Goal: Information Seeking & Learning: Learn about a topic

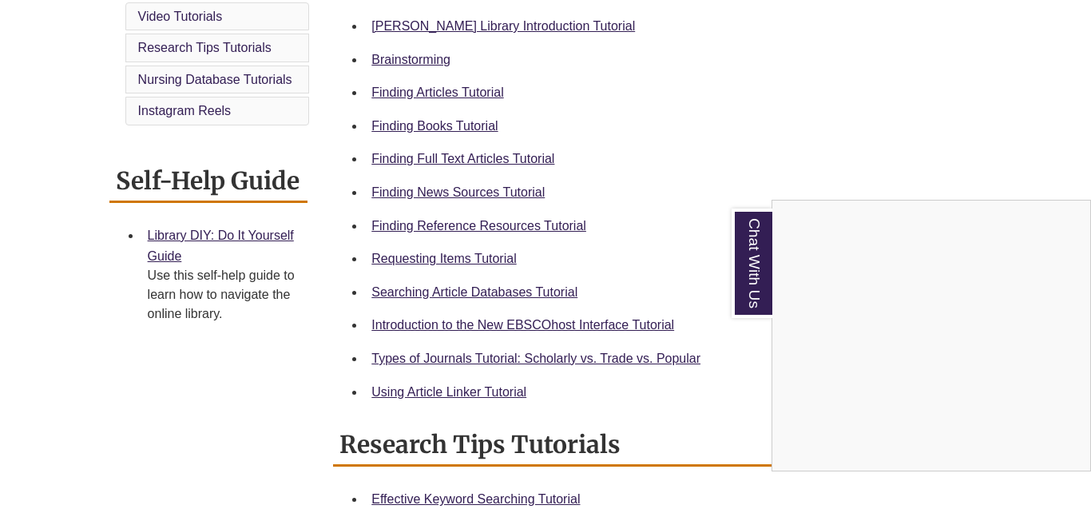
scroll to position [498, 0]
click at [470, 256] on div "Chat With Us" at bounding box center [545, 258] width 1091 height 517
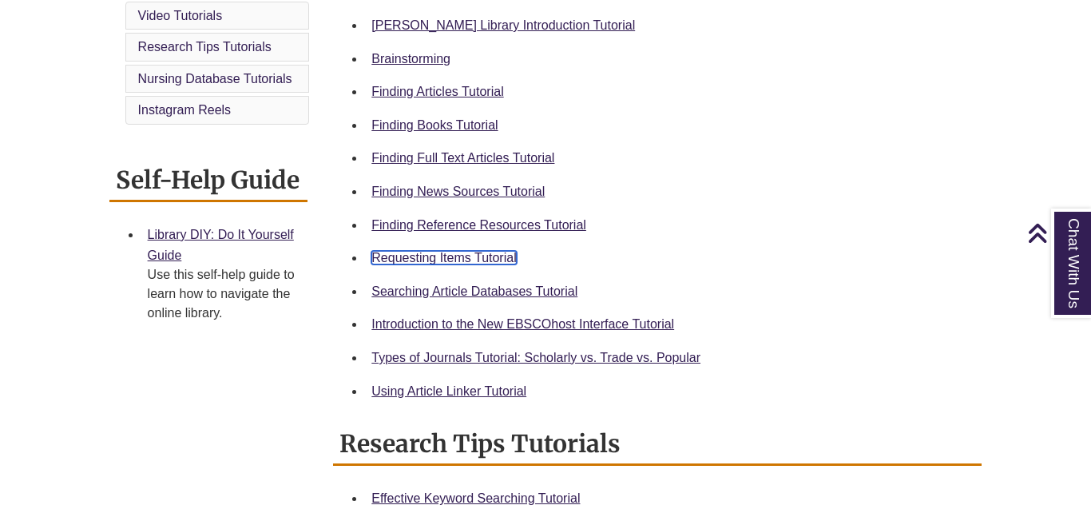
click at [464, 259] on link "Requesting Items Tutorial" at bounding box center [443, 258] width 145 height 14
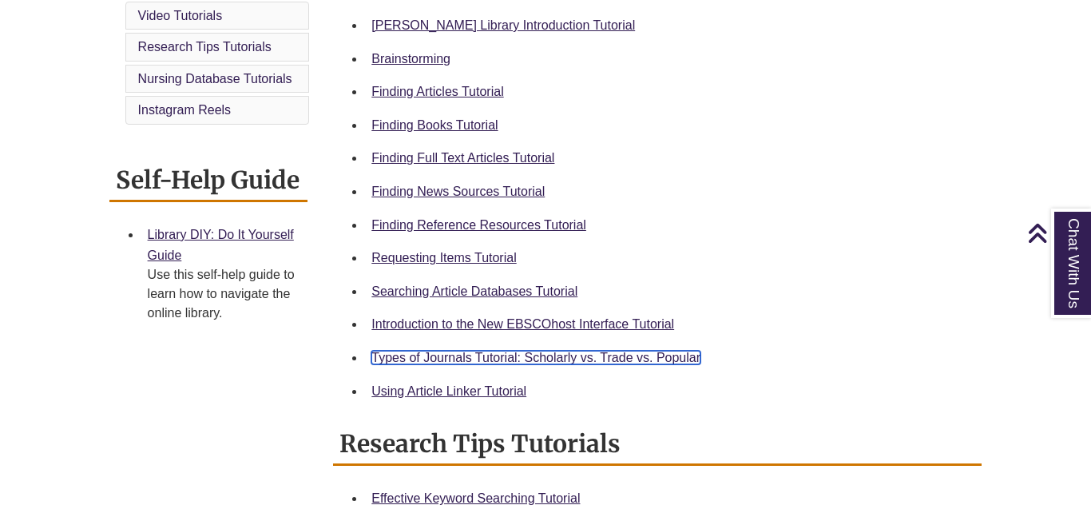
click at [451, 356] on link "Types of Journals Tutorial: Scholarly vs. Trade vs. Popular" at bounding box center [535, 358] width 329 height 14
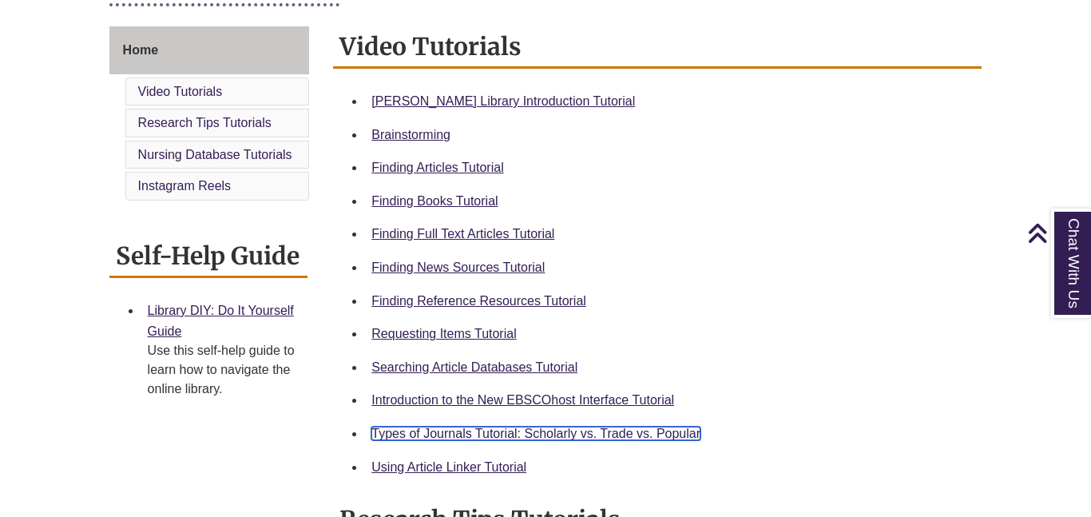
scroll to position [415, 0]
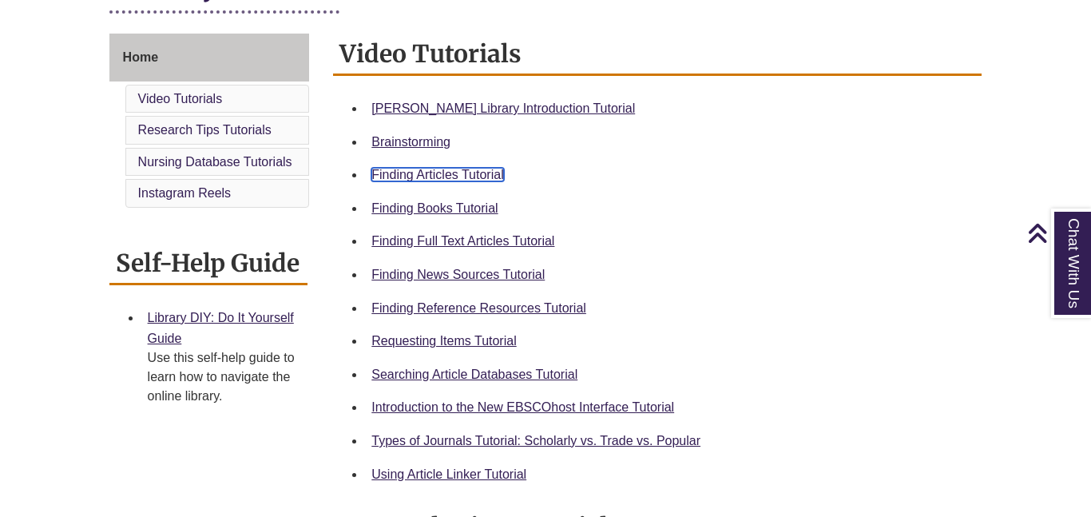
click at [460, 179] on link "Finding Articles Tutorial" at bounding box center [437, 175] width 132 height 14
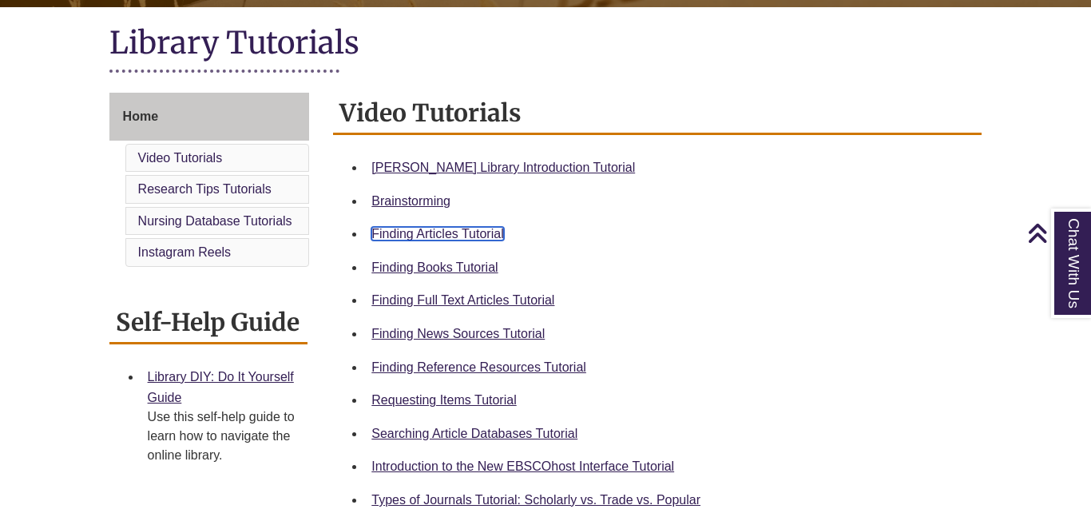
scroll to position [0, 0]
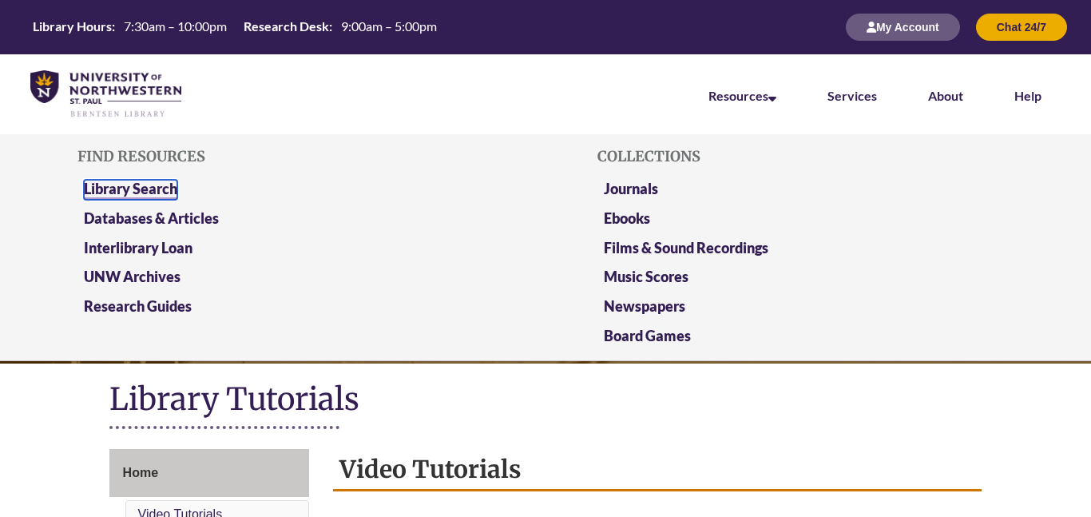
click at [159, 187] on link "Library Search" at bounding box center [130, 190] width 93 height 20
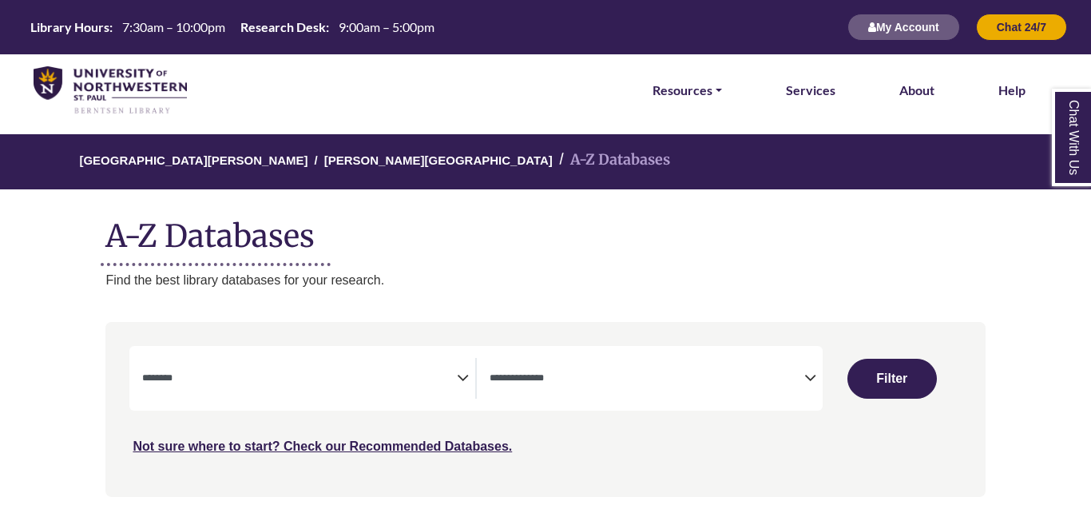
select select "Database Subject Filter"
select select "Database Types Filter"
select select "Database Subject Filter"
select select "Database Types Filter"
select select "Database Subject Filter"
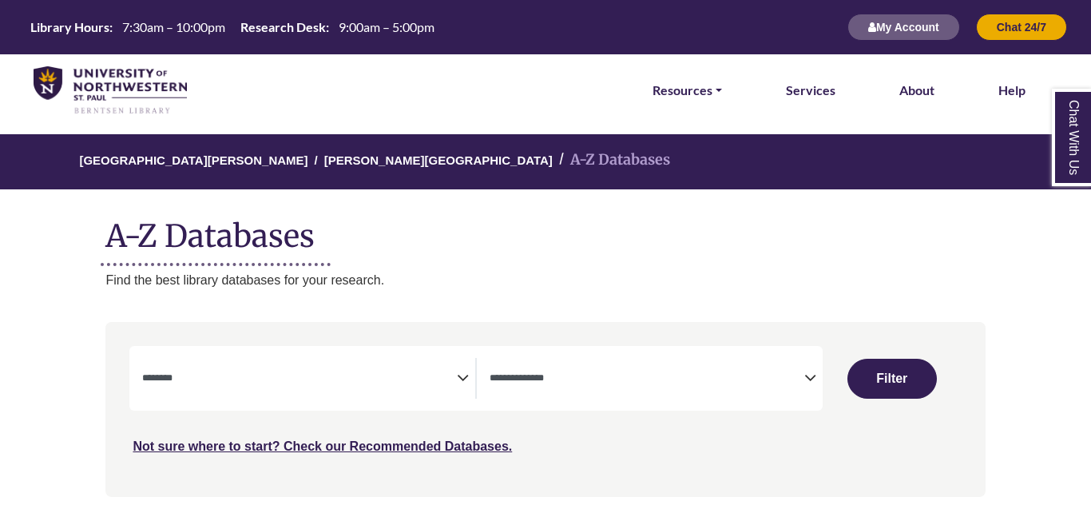
select select "Database Types Filter"
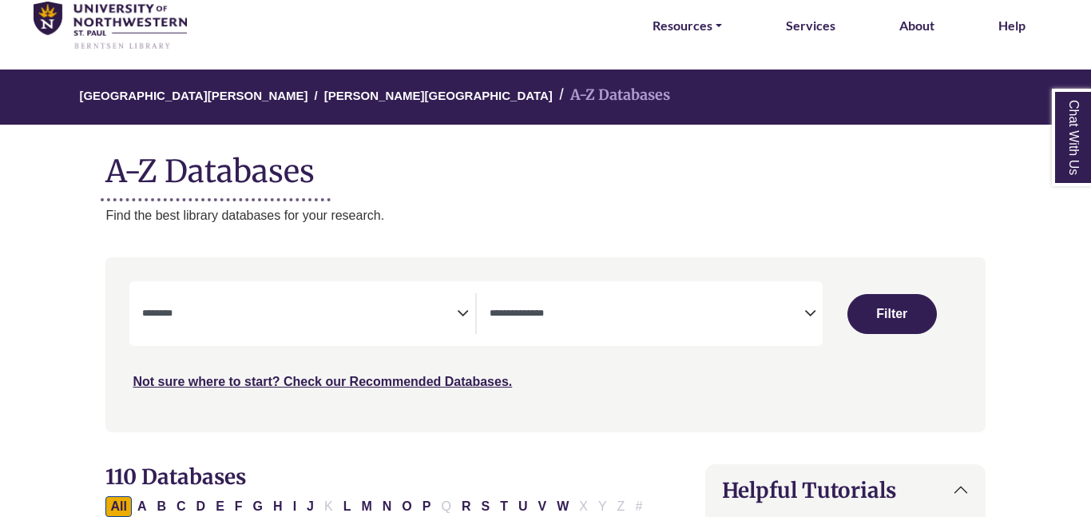
scroll to position [65, 0]
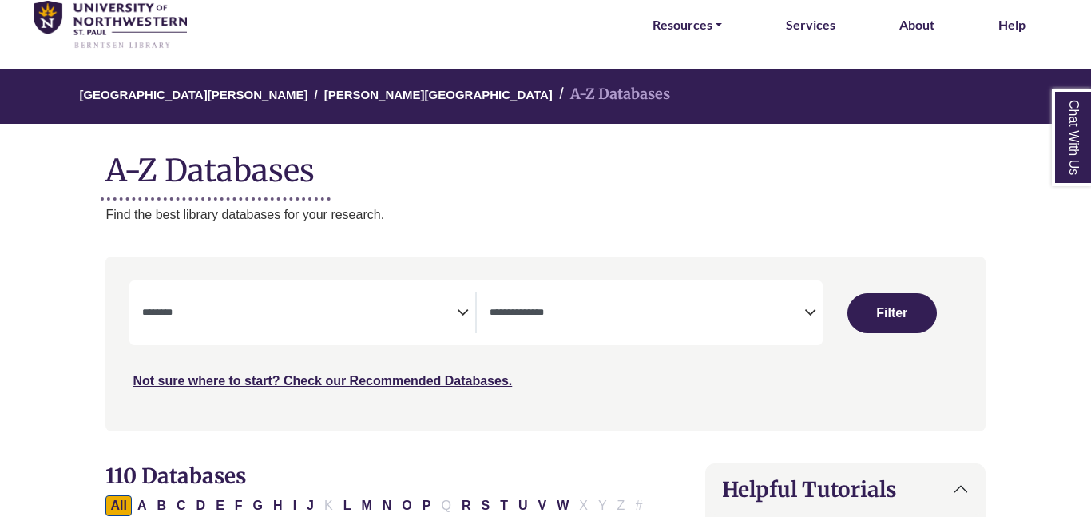
click at [574, 305] on span "Search filters" at bounding box center [646, 310] width 315 height 14
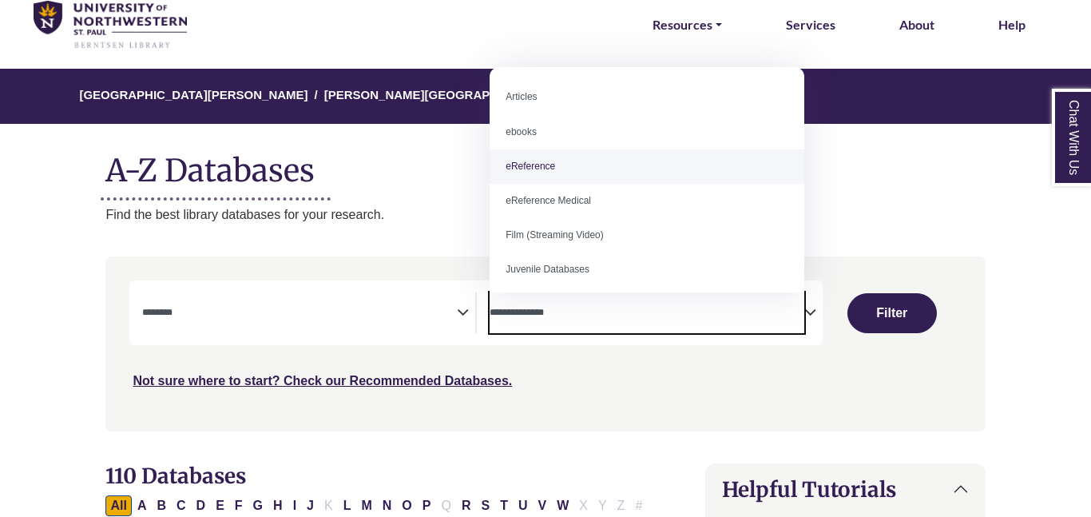
scroll to position [0, 7]
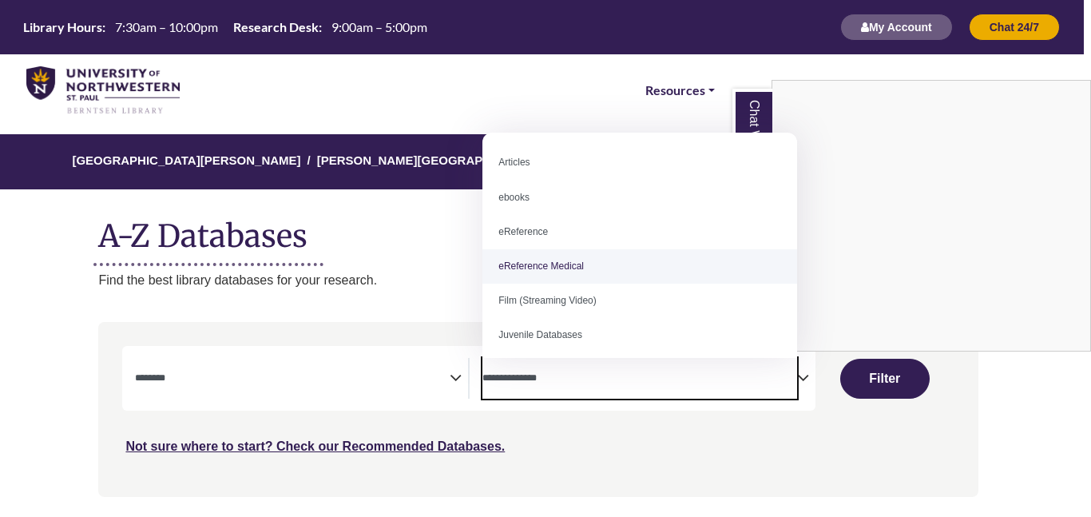
click at [423, 310] on div "Chat With Us" at bounding box center [545, 258] width 1091 height 517
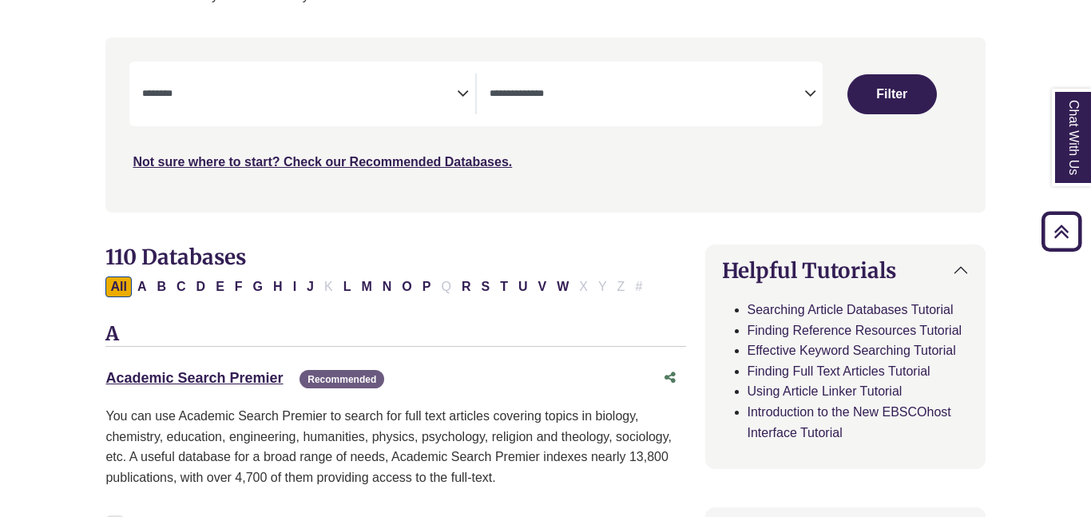
scroll to position [288, 0]
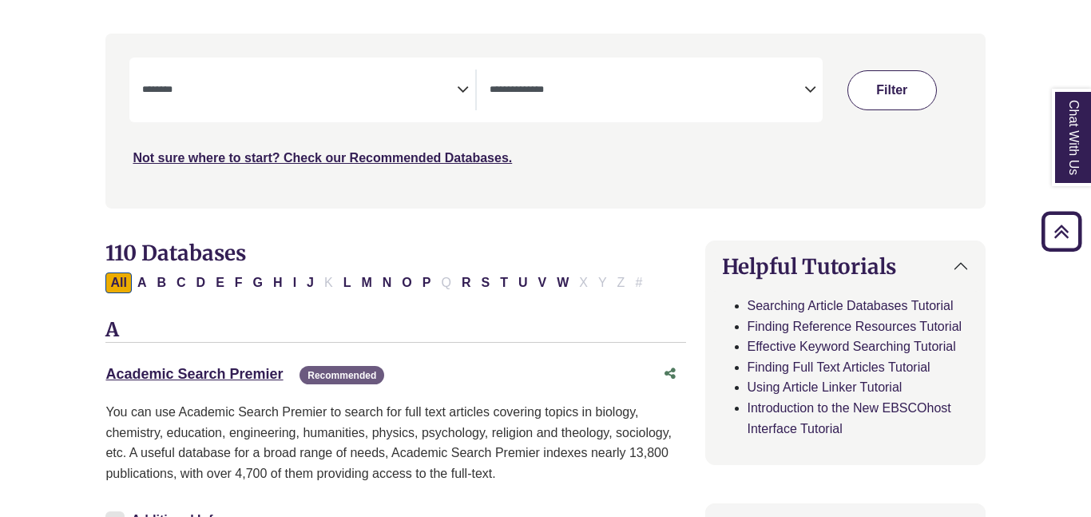
click at [882, 96] on button "Filter" at bounding box center [891, 90] width 89 height 40
select select "Database Subject Filter"
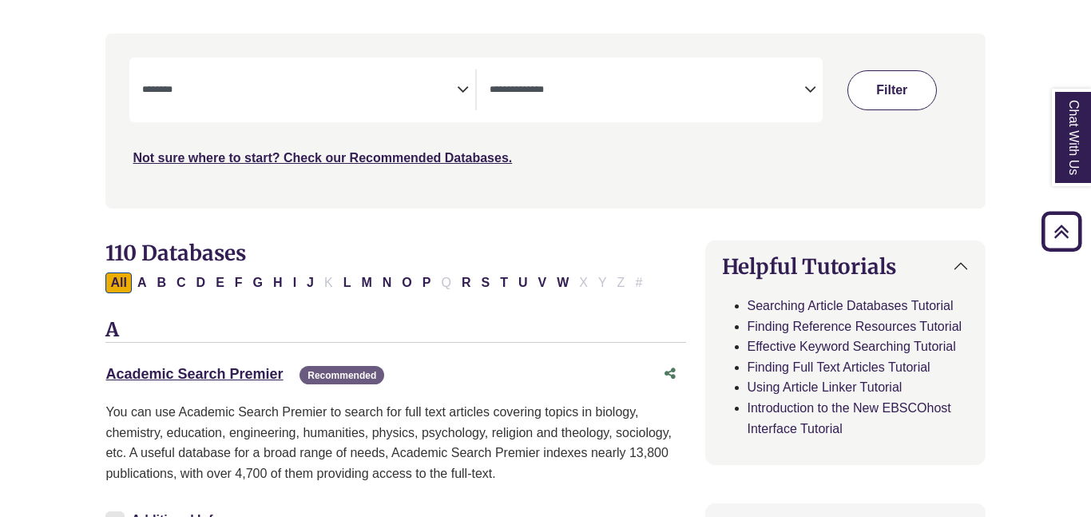
select select "Database Types Filter"
click at [882, 96] on button "Filter" at bounding box center [891, 90] width 89 height 40
select select "Database Subject Filter"
select select "Database Types Filter"
select select "Database Subject Filter"
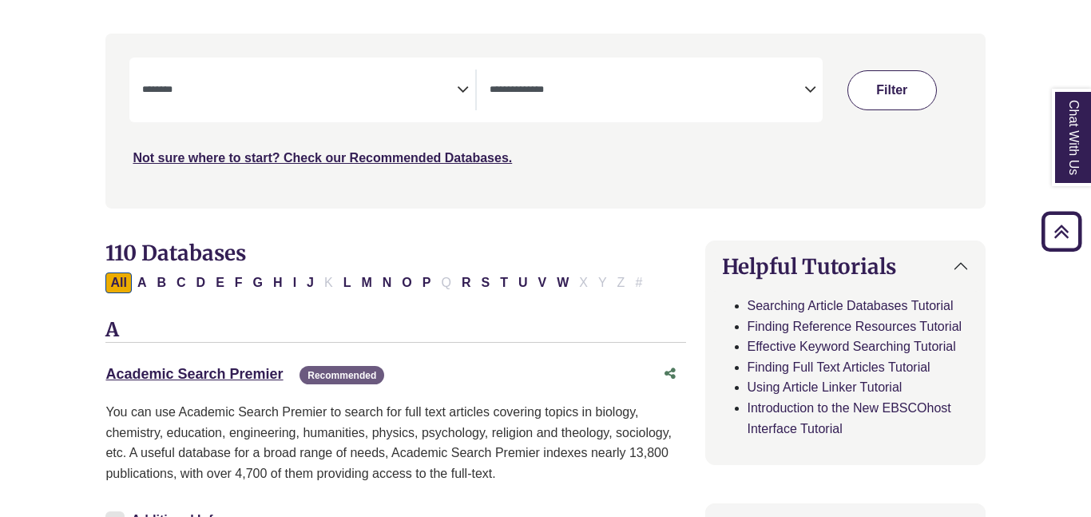
select select "Database Types Filter"
select select "Database Subject Filter"
click at [688, 78] on span "Search filters" at bounding box center [646, 89] width 315 height 41
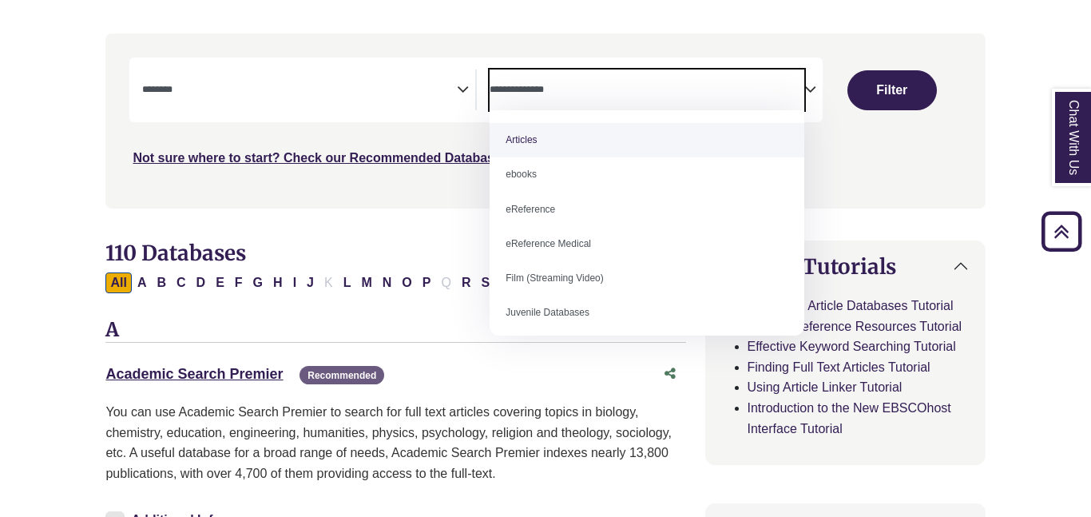
click at [542, 49] on div "Search filters" at bounding box center [545, 120] width 860 height 161
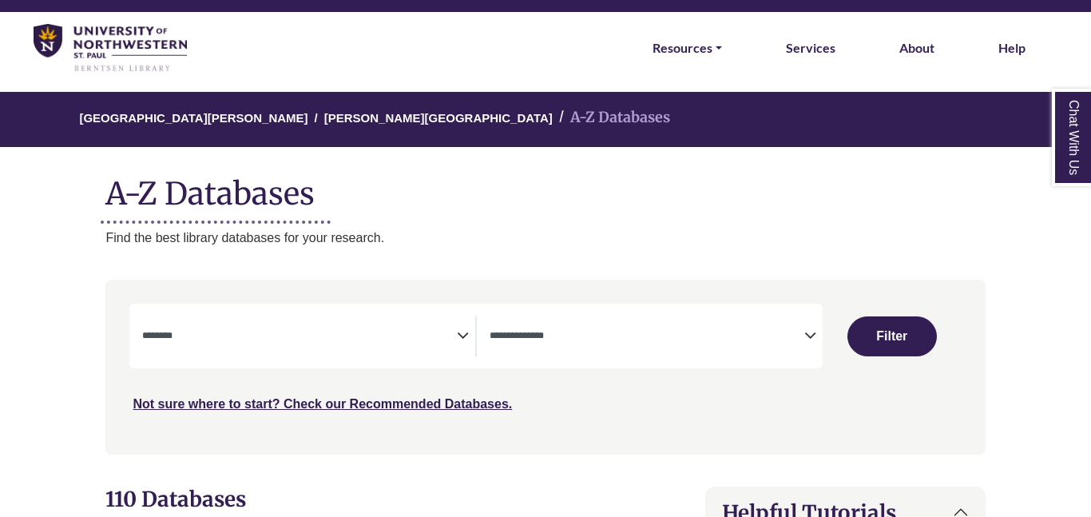
scroll to position [43, 0]
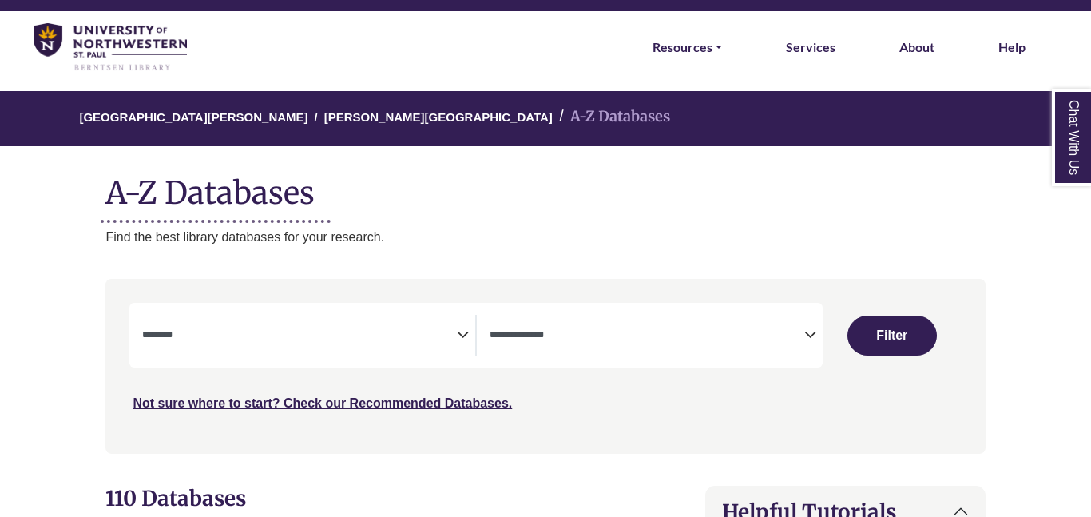
click at [525, 335] on textarea "Search" at bounding box center [646, 336] width 315 height 13
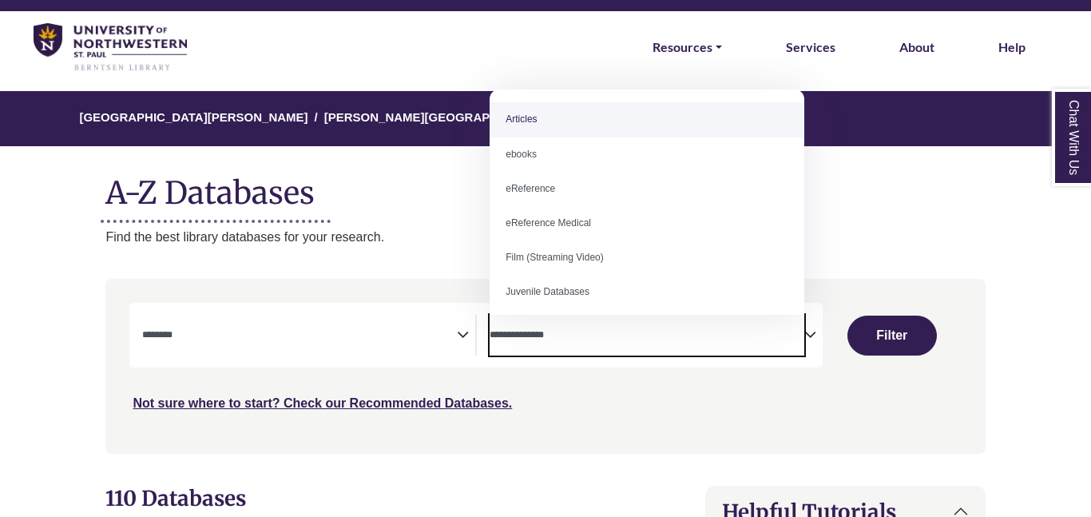
select select "*****"
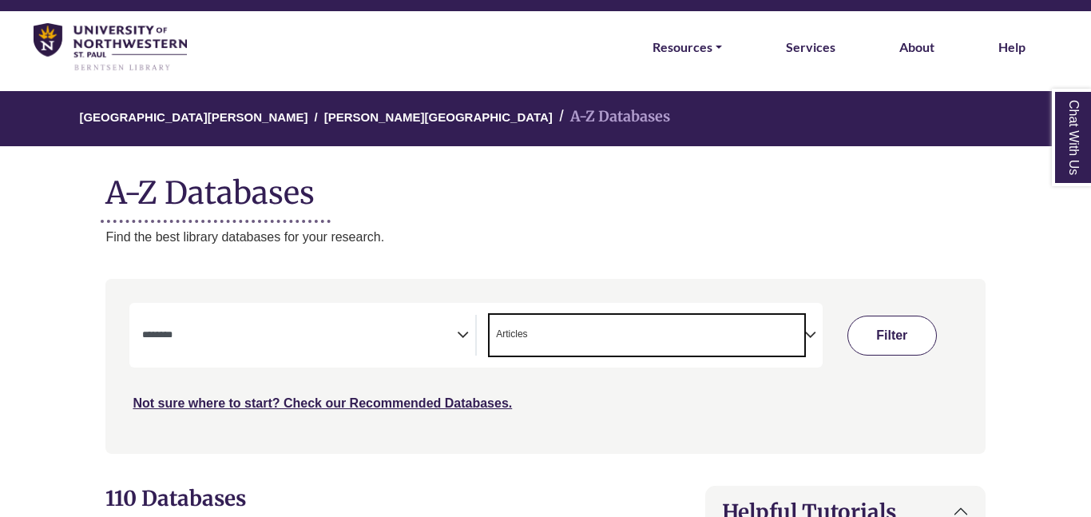
click at [896, 334] on button "Filter" at bounding box center [891, 335] width 89 height 40
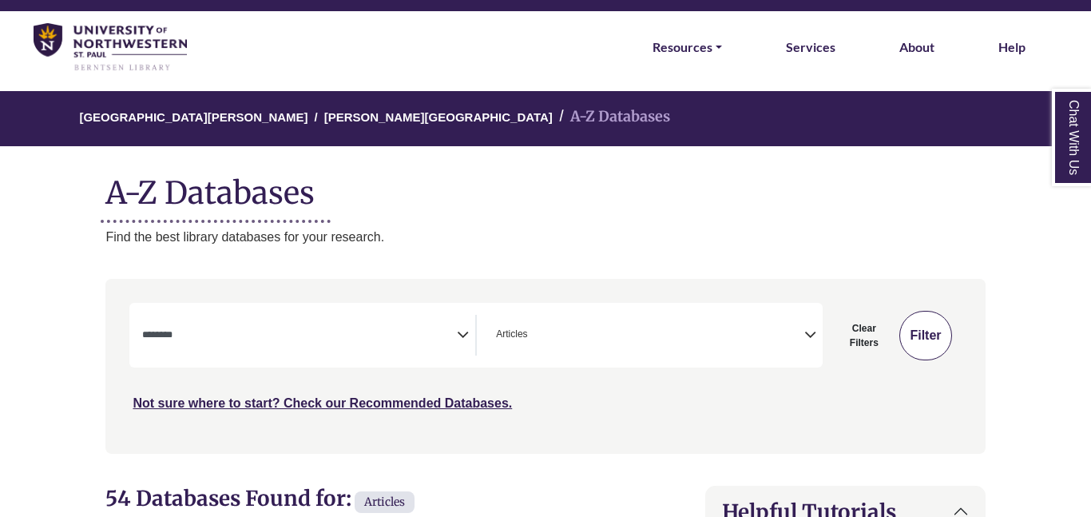
click at [922, 335] on button "Filter" at bounding box center [925, 336] width 52 height 50
select select "Database Subject Filter"
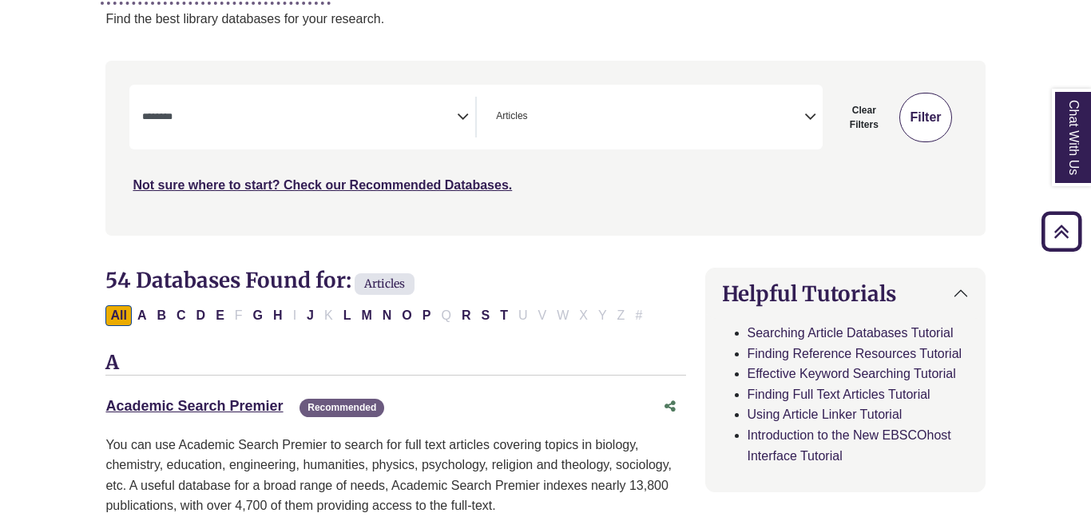
scroll to position [264, 0]
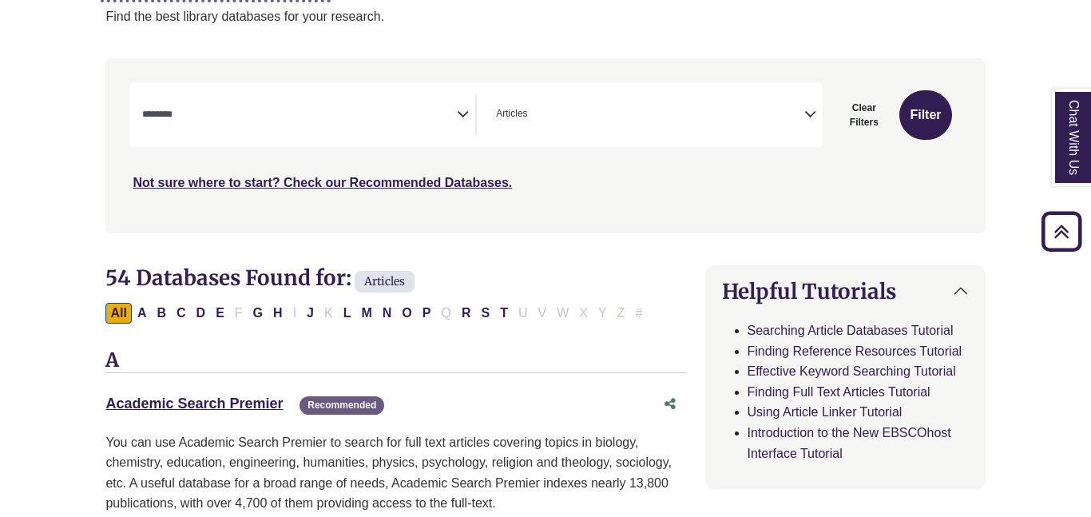
click at [743, 110] on span "× Articles" at bounding box center [646, 114] width 315 height 41
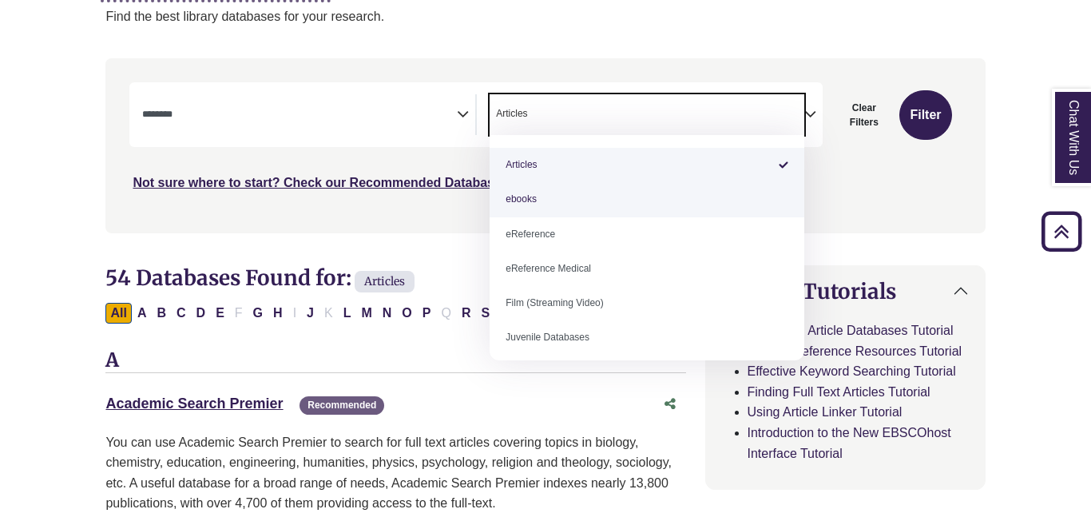
scroll to position [232, 0]
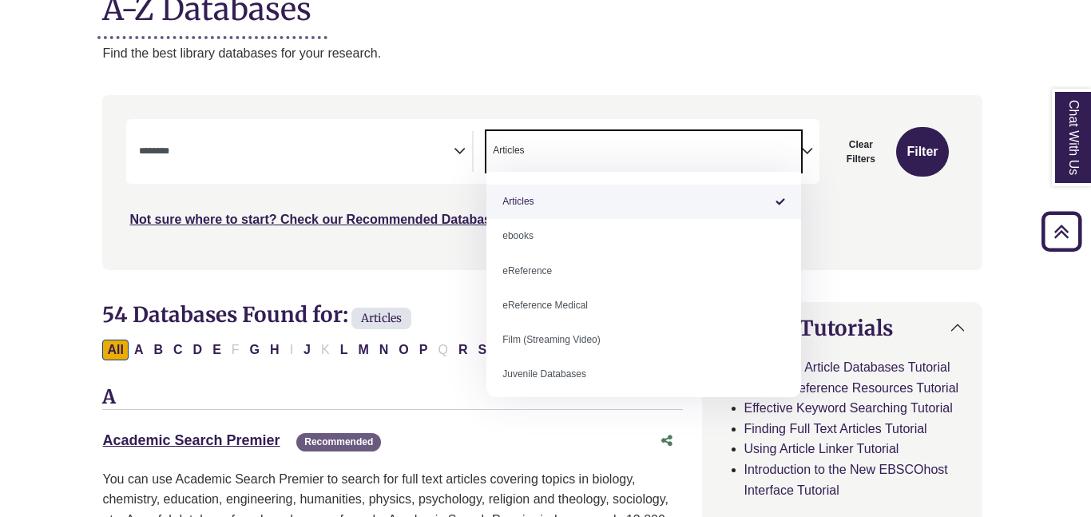
select select "Database Types Filter"
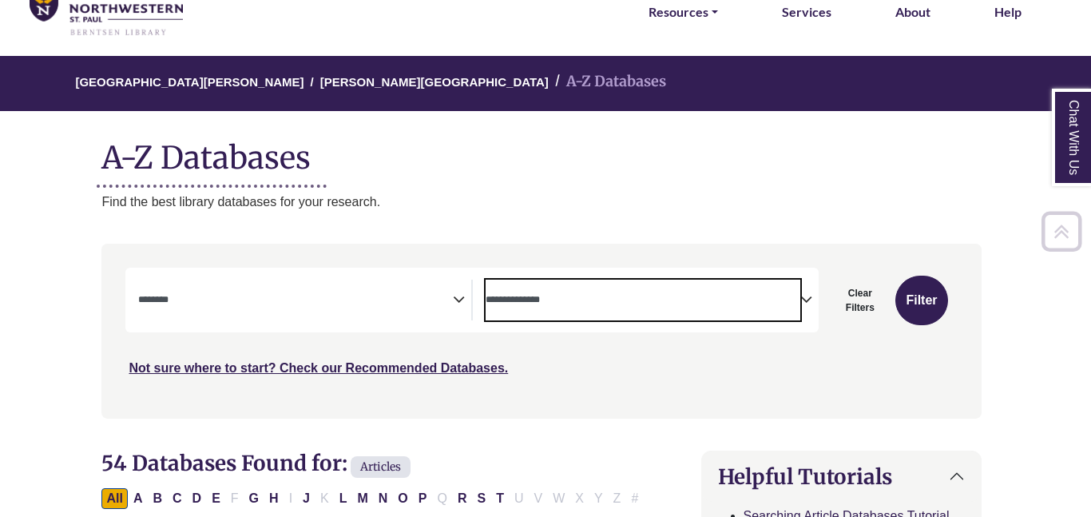
scroll to position [60, 4]
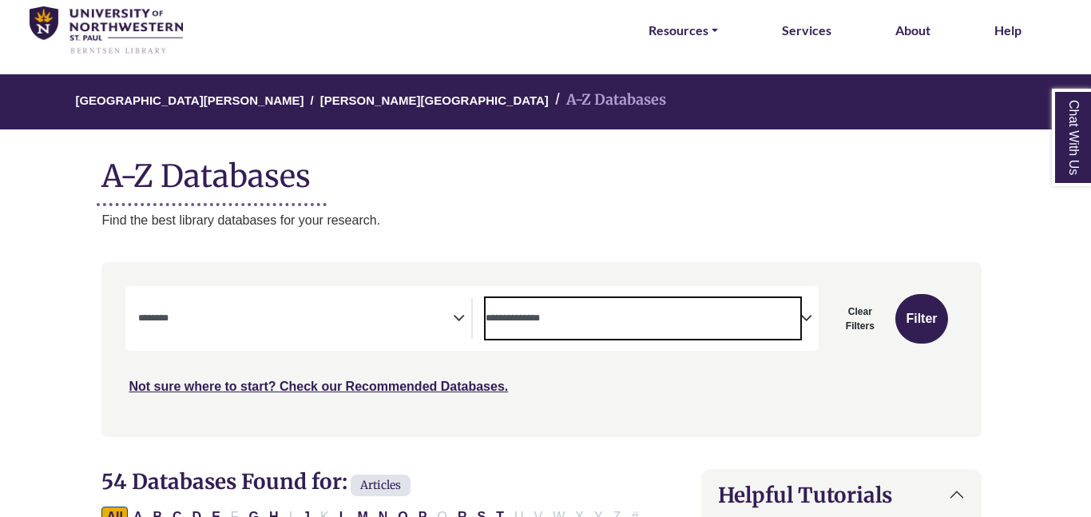
click at [347, 320] on textarea "Search" at bounding box center [295, 319] width 315 height 13
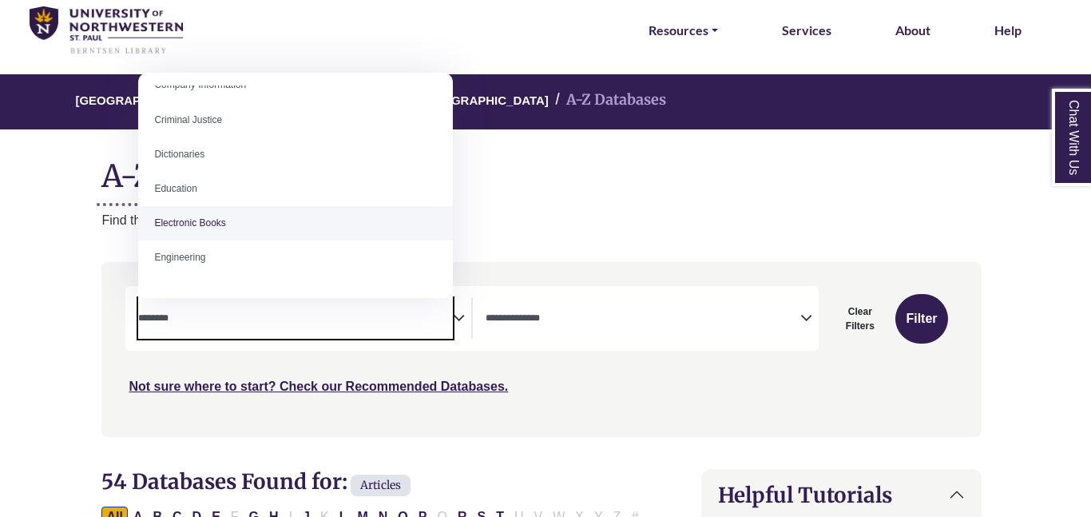
scroll to position [362, 0]
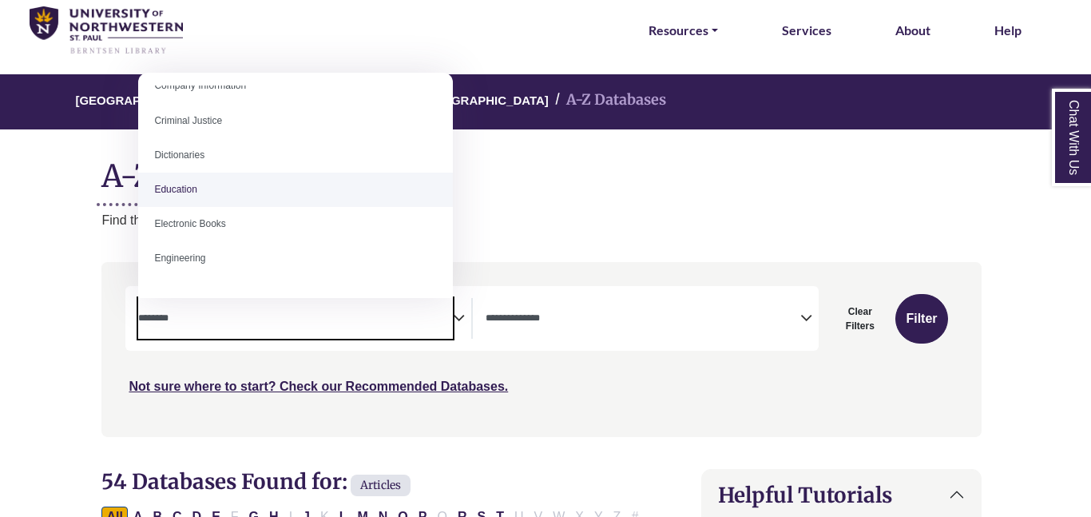
select select "*****"
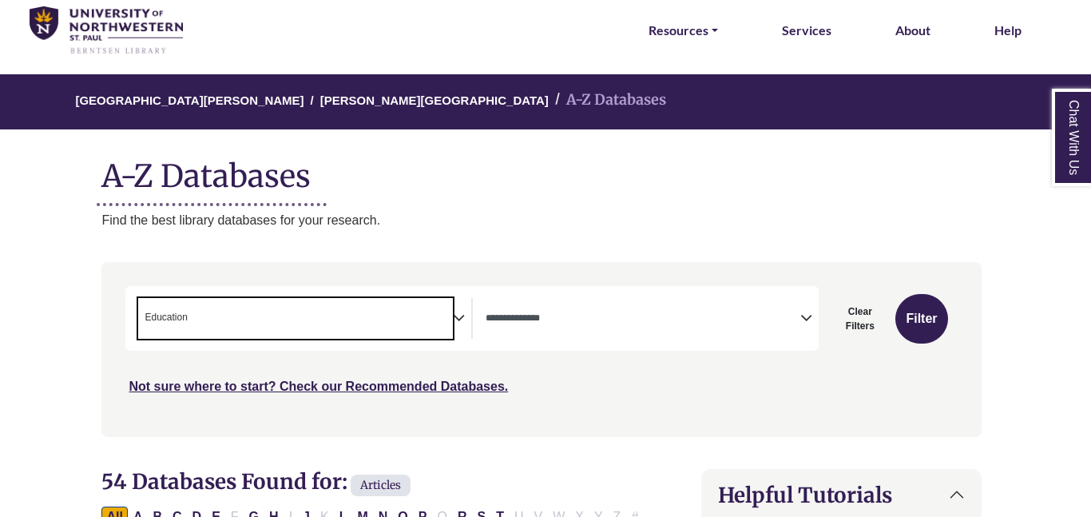
scroll to position [208, 0]
click at [579, 304] on span "Search filters" at bounding box center [642, 318] width 315 height 41
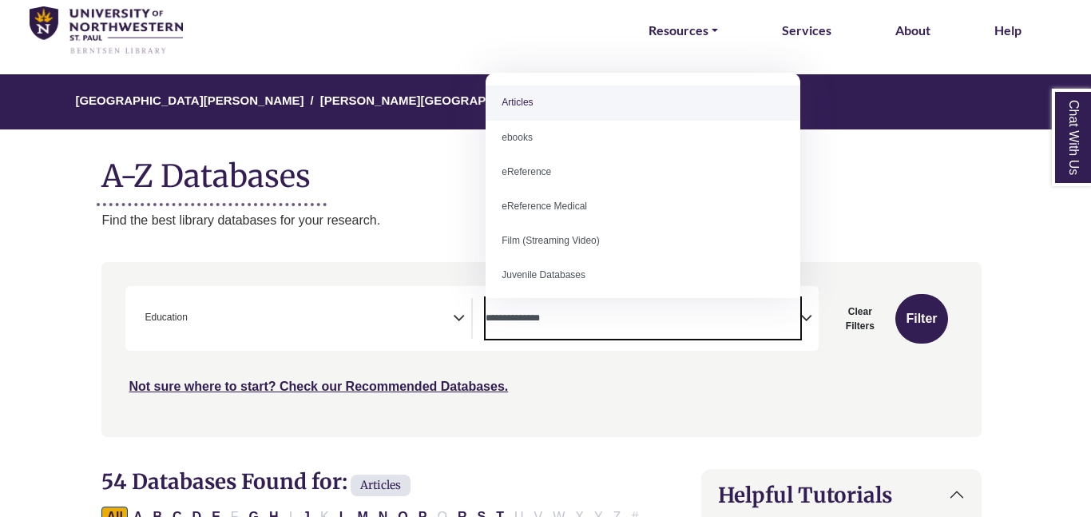
click at [579, 304] on span "Search filters" at bounding box center [642, 318] width 315 height 41
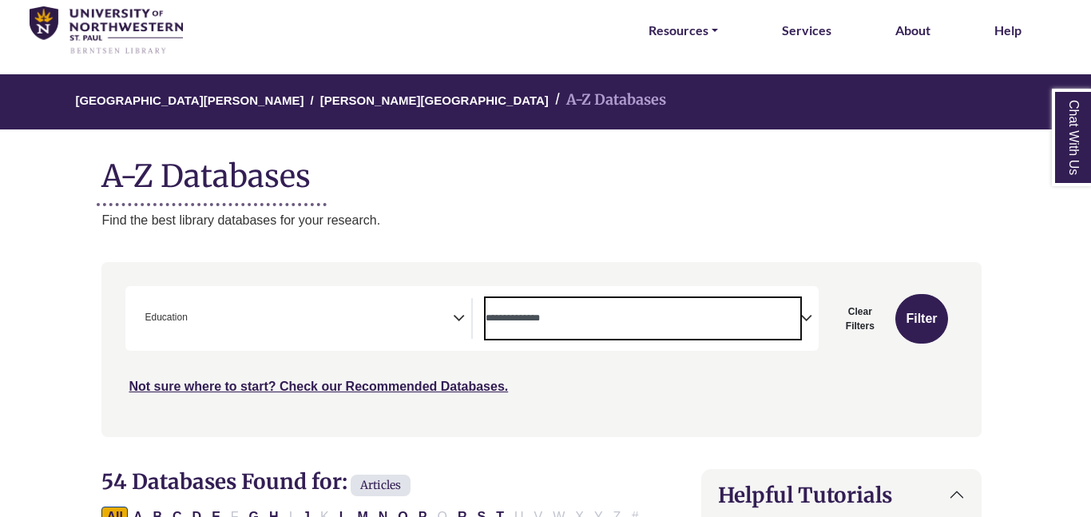
click at [897, 305] on div "Clear Filters Filter" at bounding box center [888, 319] width 120 height 50
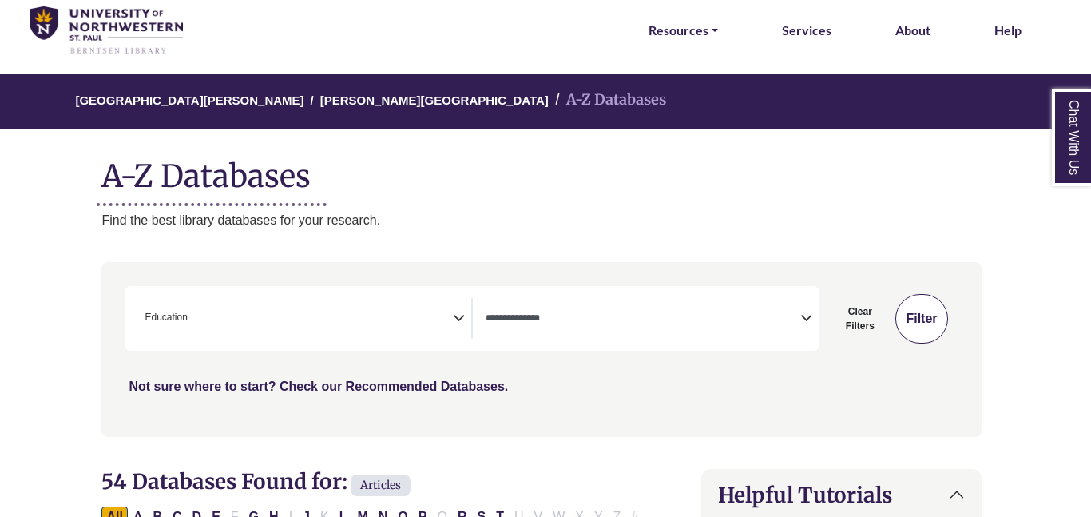
click at [905, 309] on button "Filter" at bounding box center [921, 319] width 52 height 50
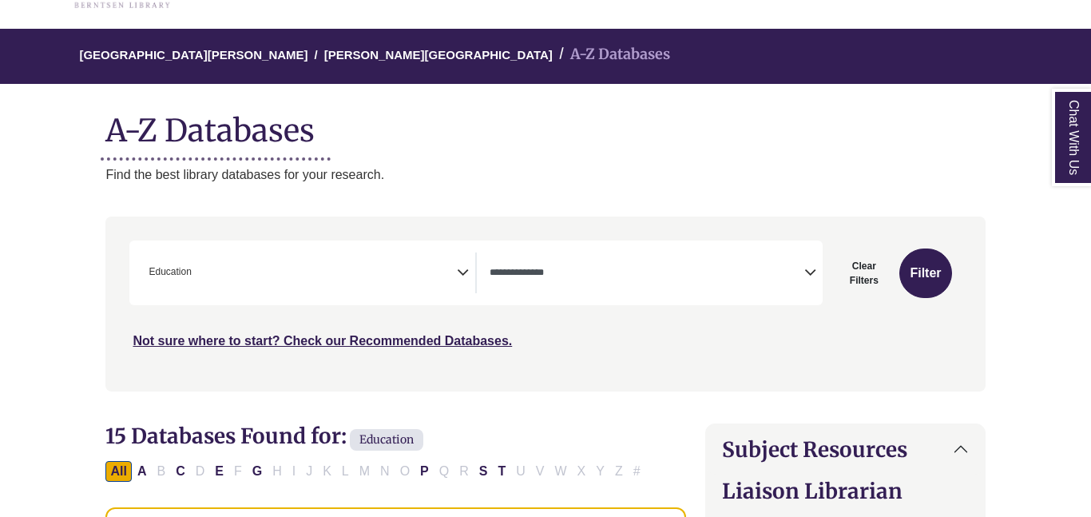
scroll to position [118, 0]
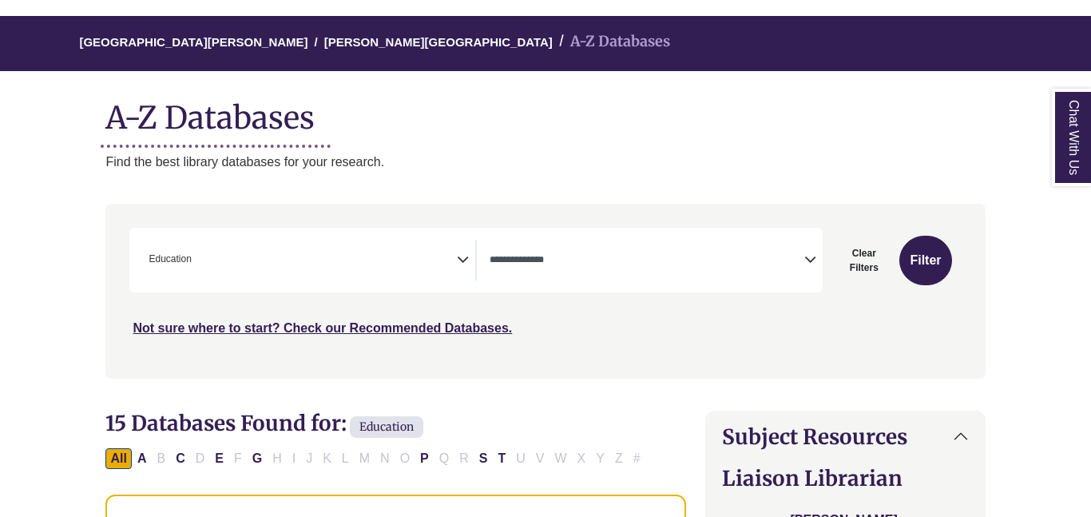
click at [294, 267] on span "× Education" at bounding box center [299, 260] width 315 height 41
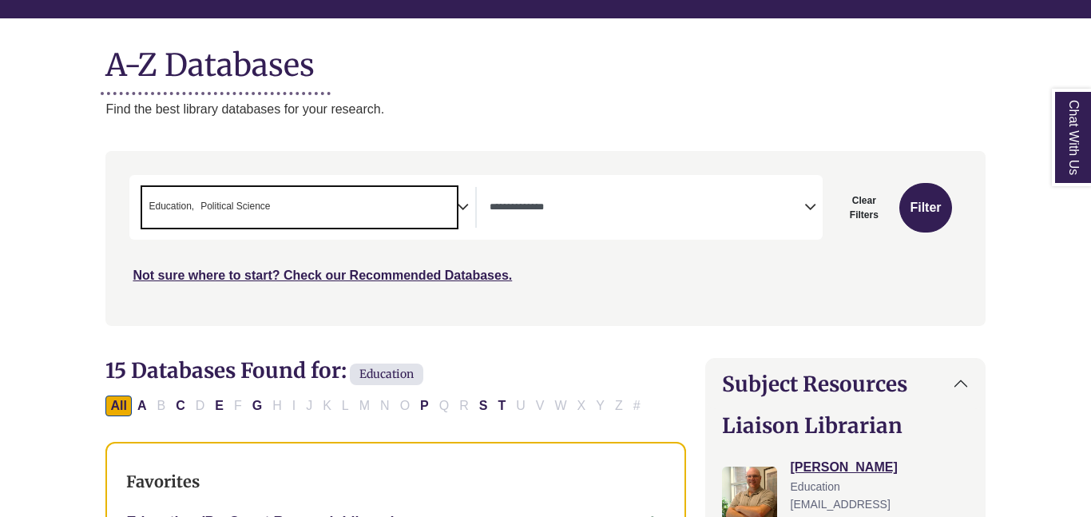
scroll to position [175, 0]
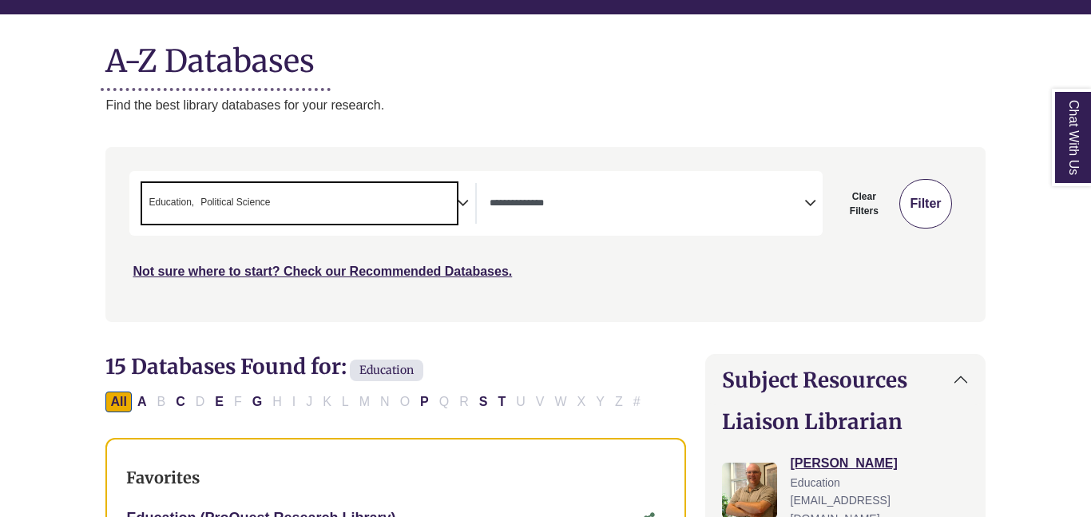
click at [913, 216] on button "Filter" at bounding box center [925, 204] width 52 height 50
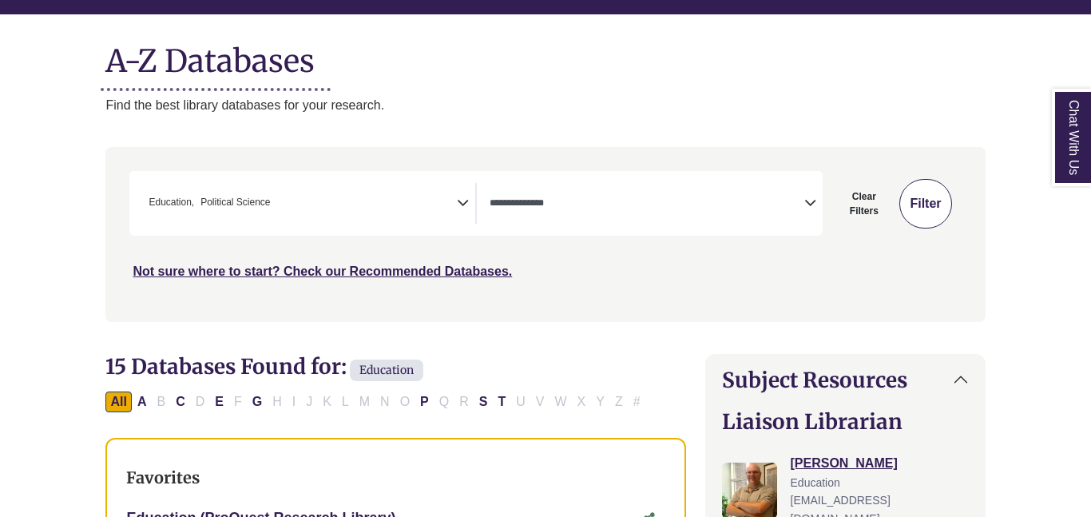
select select "Database Types Filter"
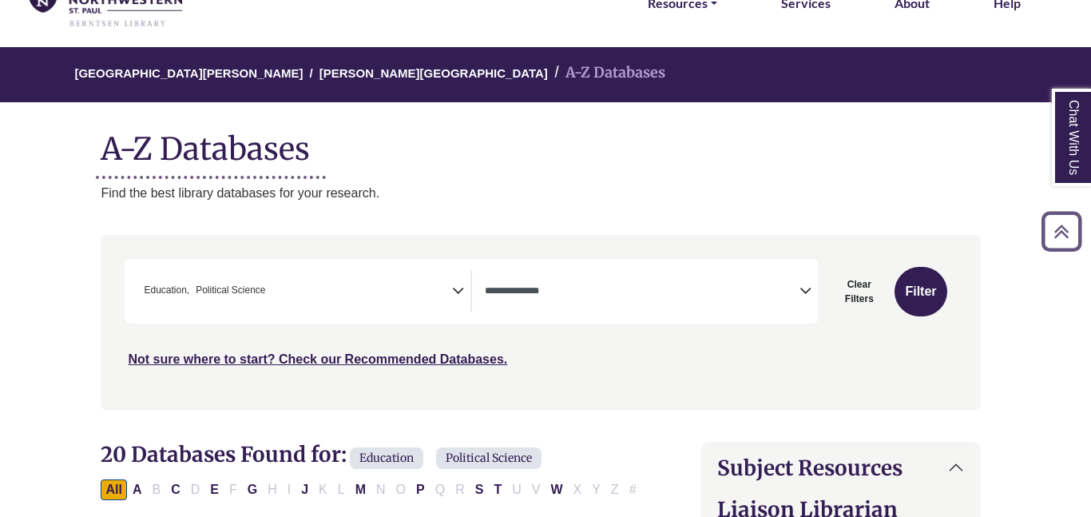
scroll to position [83, 5]
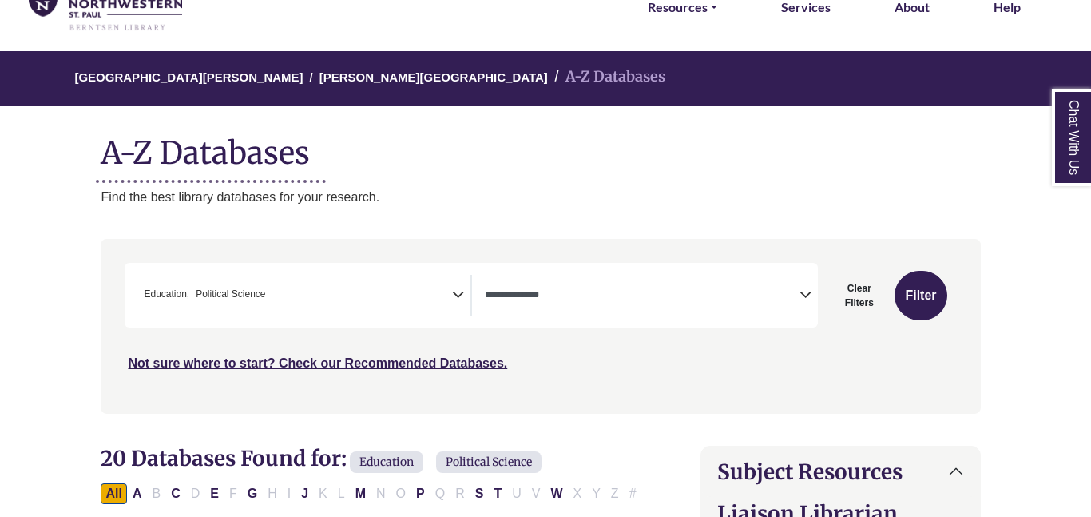
click at [377, 293] on span "× Education × Political Science" at bounding box center [294, 295] width 315 height 41
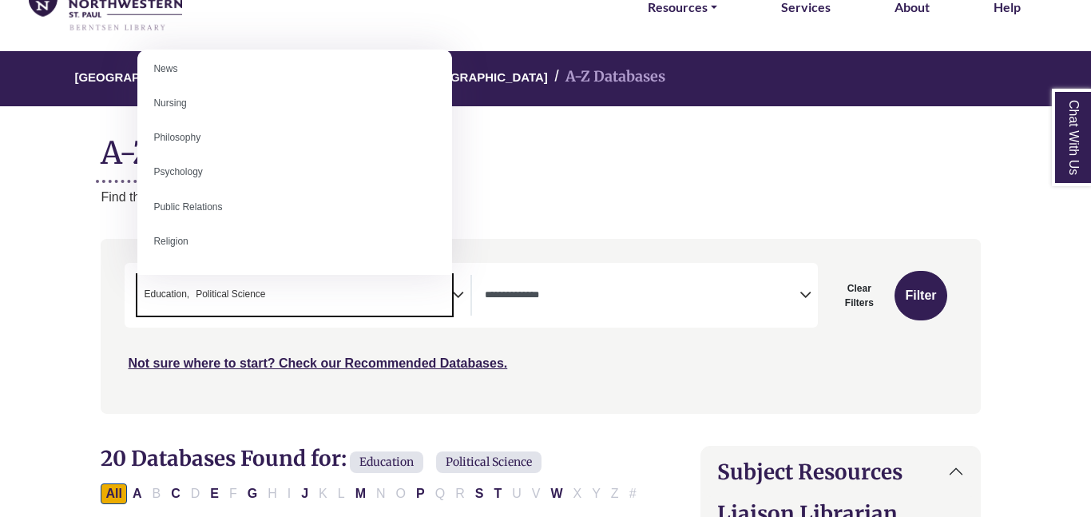
scroll to position [1184, 0]
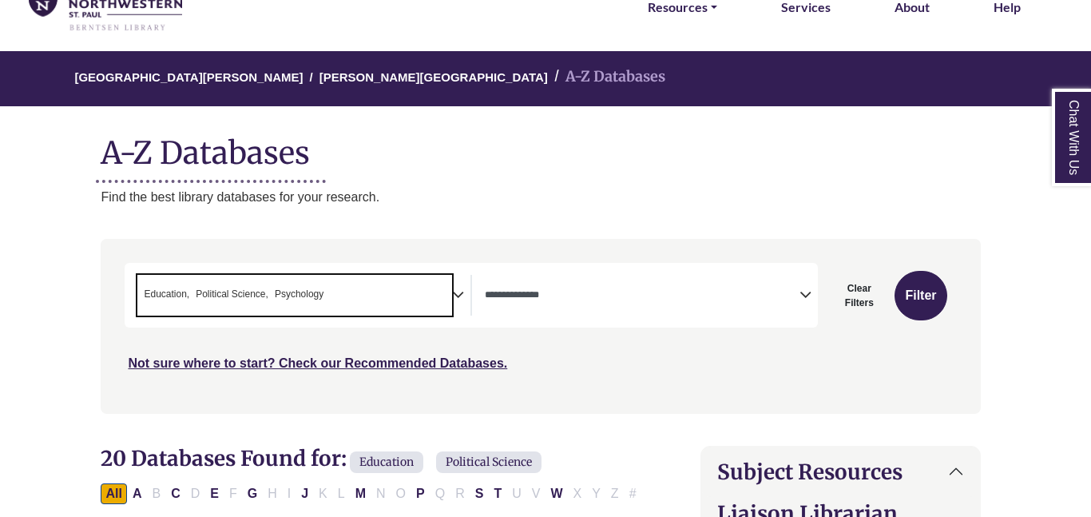
click at [422, 302] on span "× Education × Political Science × Psychology" at bounding box center [294, 295] width 315 height 41
click at [335, 303] on span "× Education × Psychology" at bounding box center [294, 295] width 315 height 41
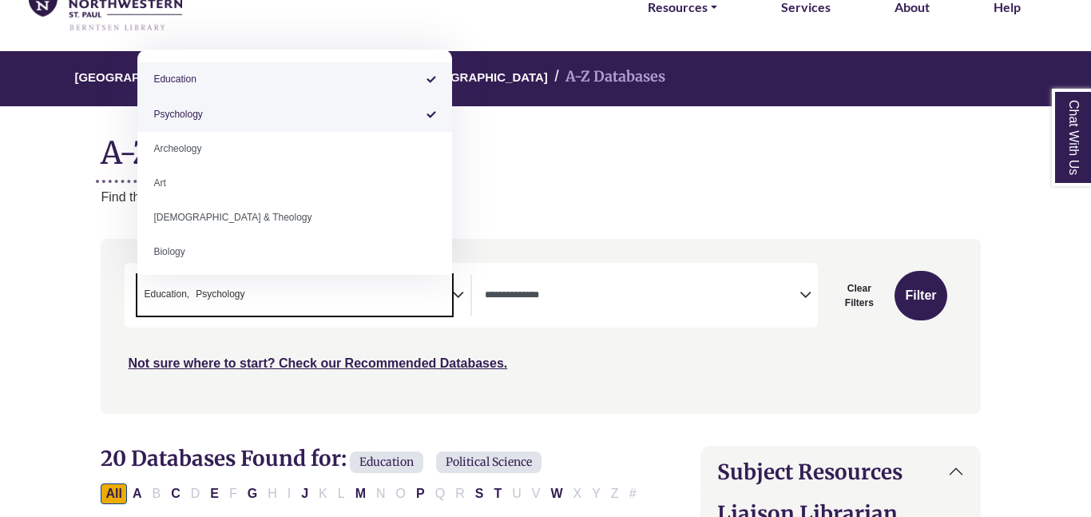
select select "*****"
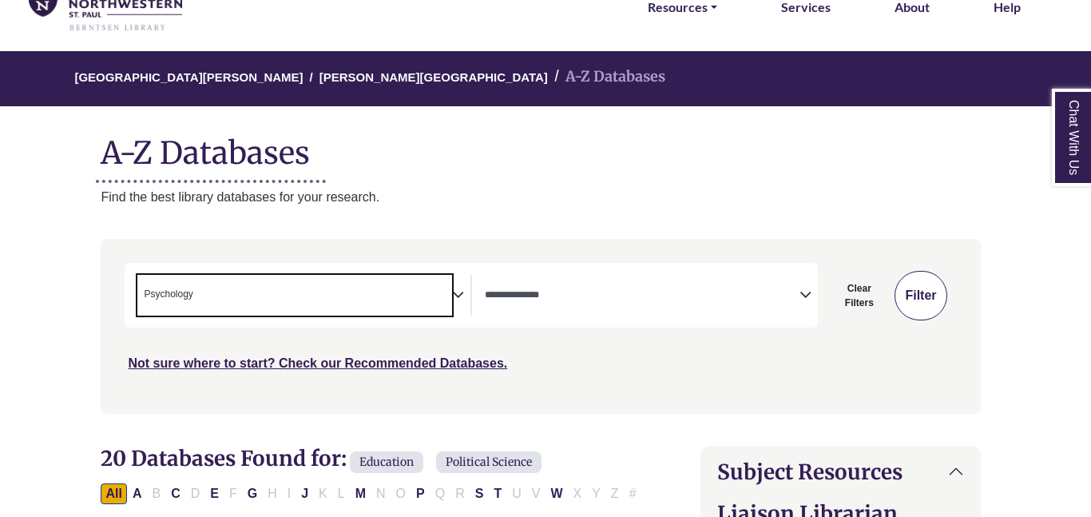
click at [940, 305] on button "Filter" at bounding box center [920, 296] width 52 height 50
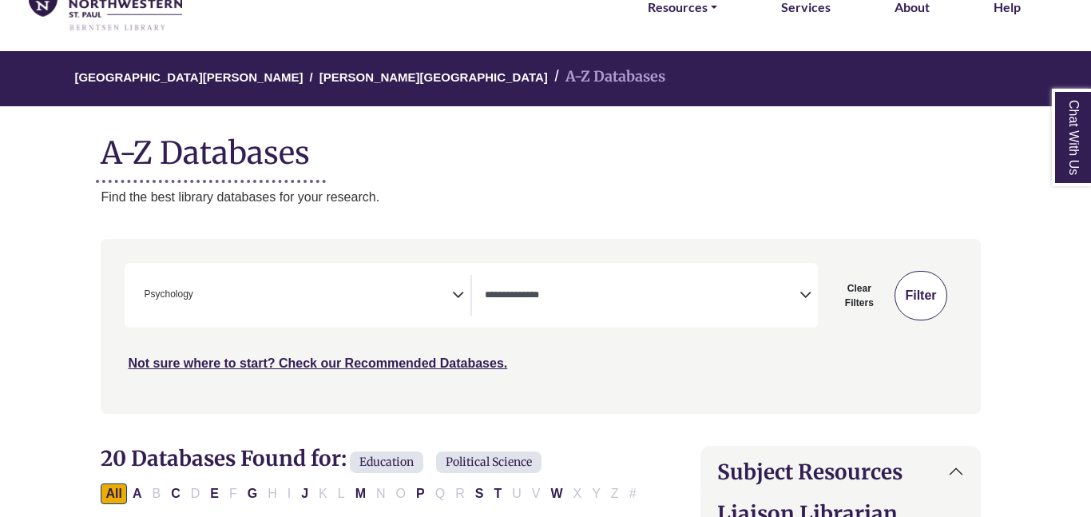
select select "Database Types Filter"
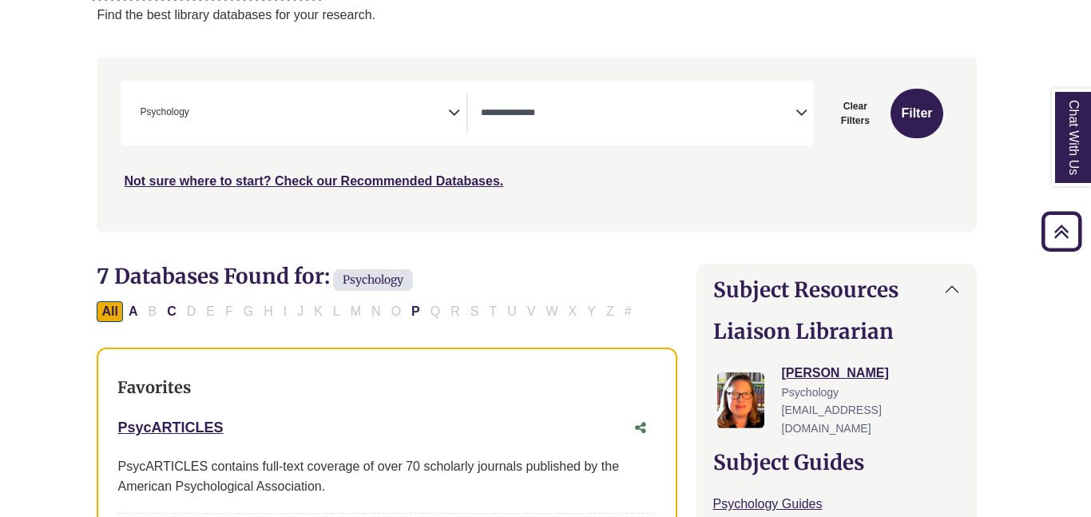
scroll to position [266, 9]
click at [451, 114] on icon "Search filters" at bounding box center [454, 109] width 12 height 24
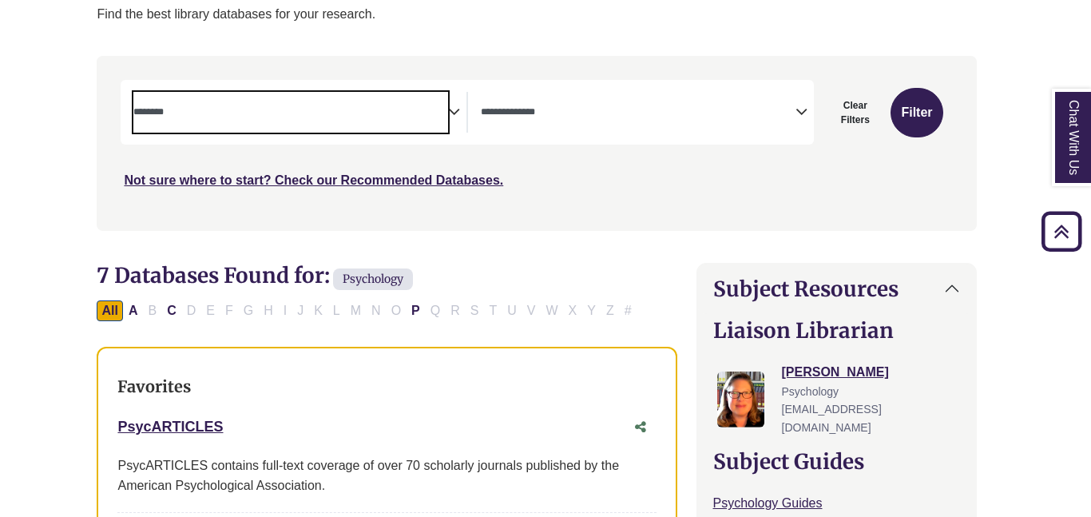
click at [403, 108] on textarea "Search" at bounding box center [290, 113] width 315 height 13
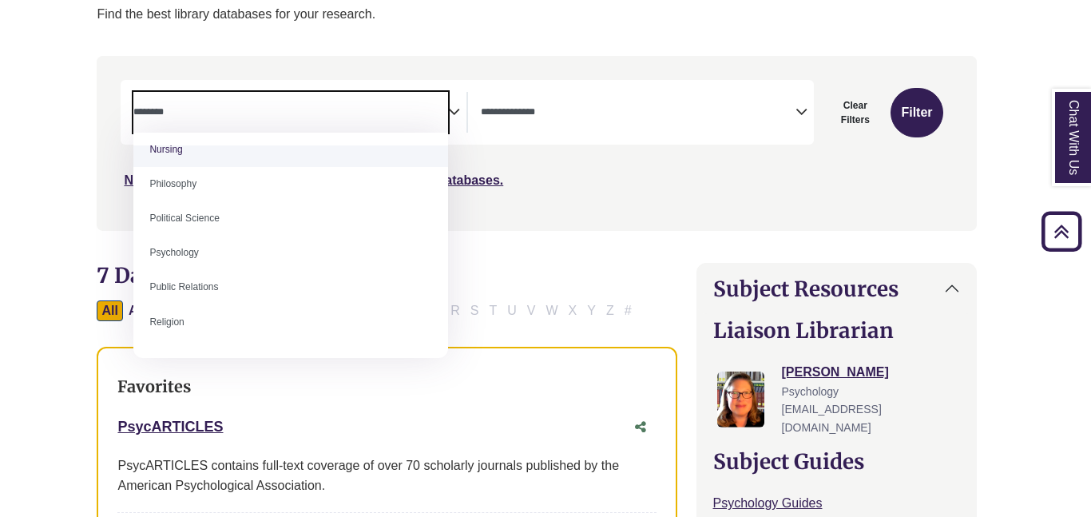
scroll to position [1194, 0]
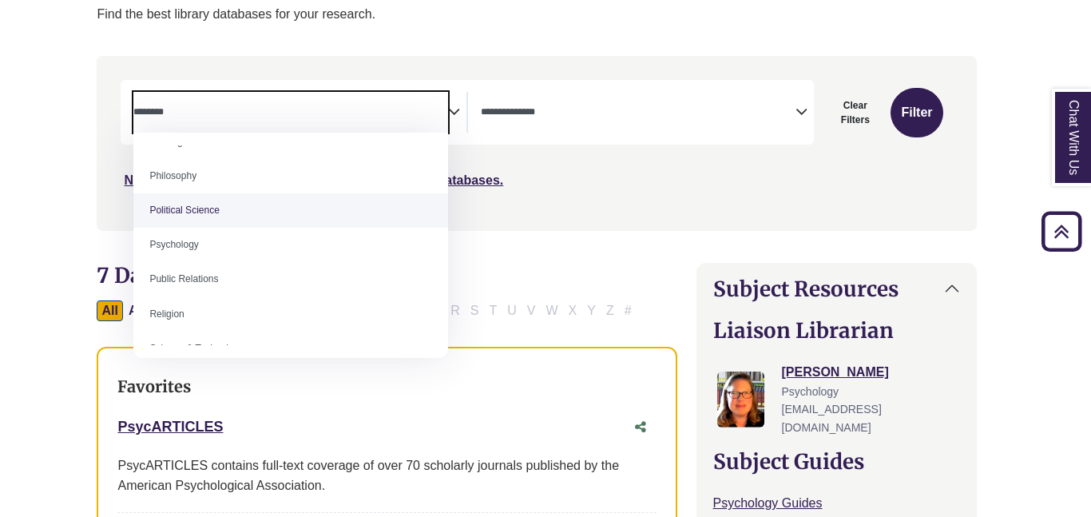
select select "******"
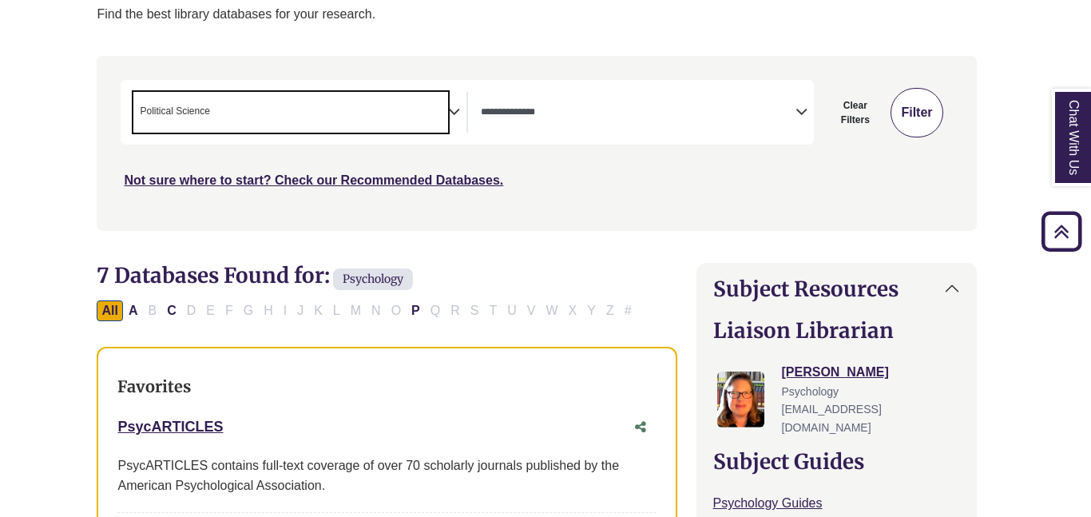
click at [913, 102] on button "Filter" at bounding box center [916, 113] width 52 height 50
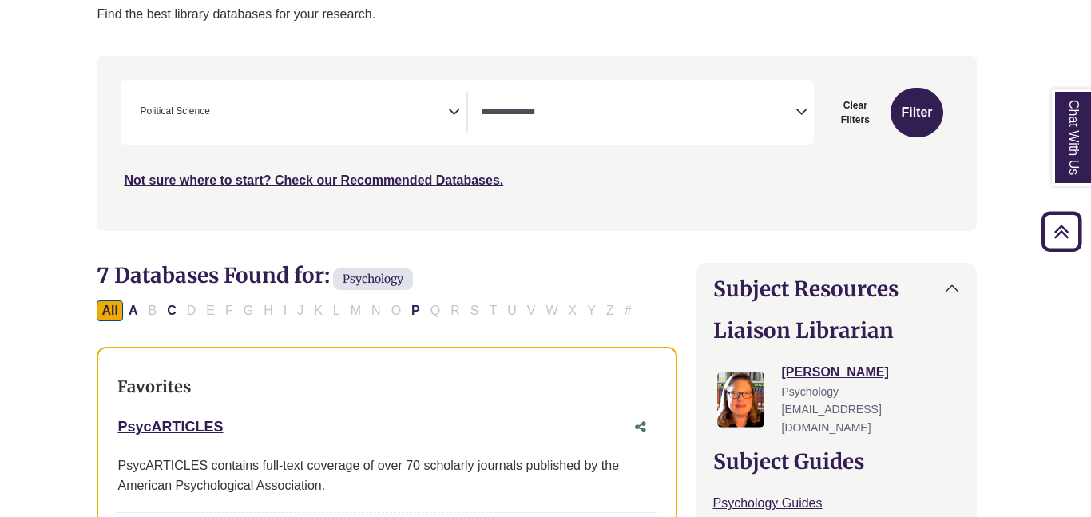
select select "Database Types Filter"
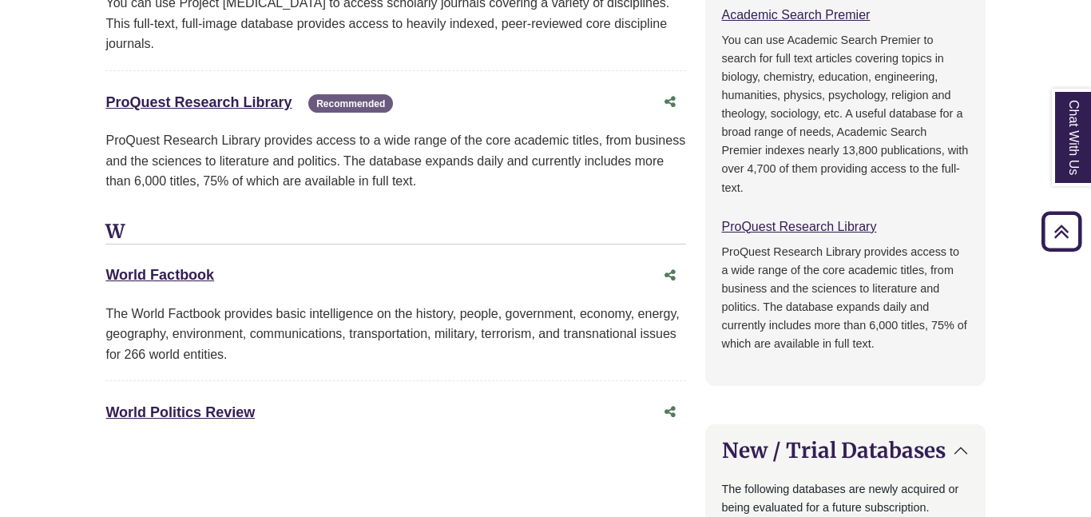
scroll to position [1127, 0]
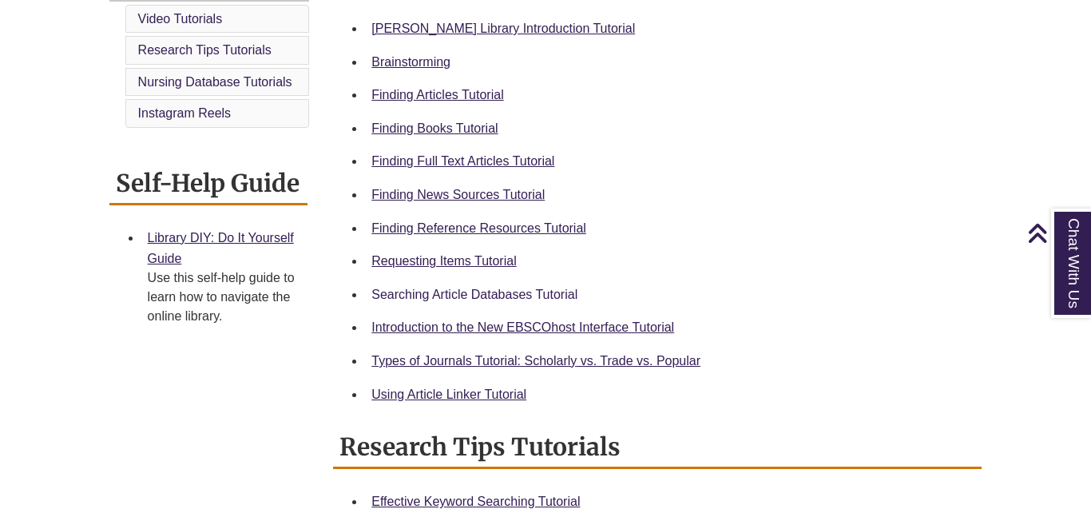
scroll to position [495, 0]
click at [420, 299] on link "Searching Article Databases Tutorial" at bounding box center [474, 294] width 206 height 14
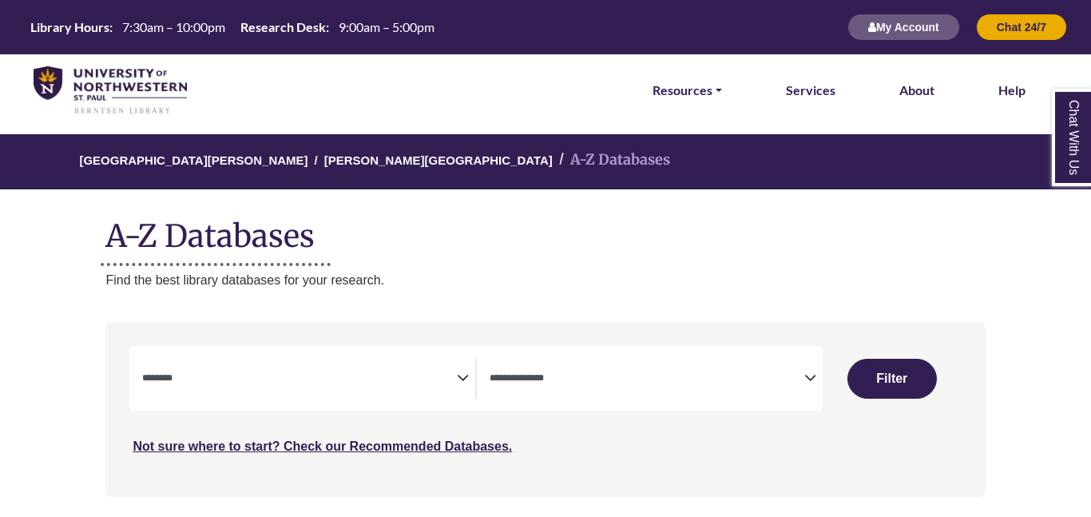
select select "Database Subject Filter"
select select "Database Types Filter"
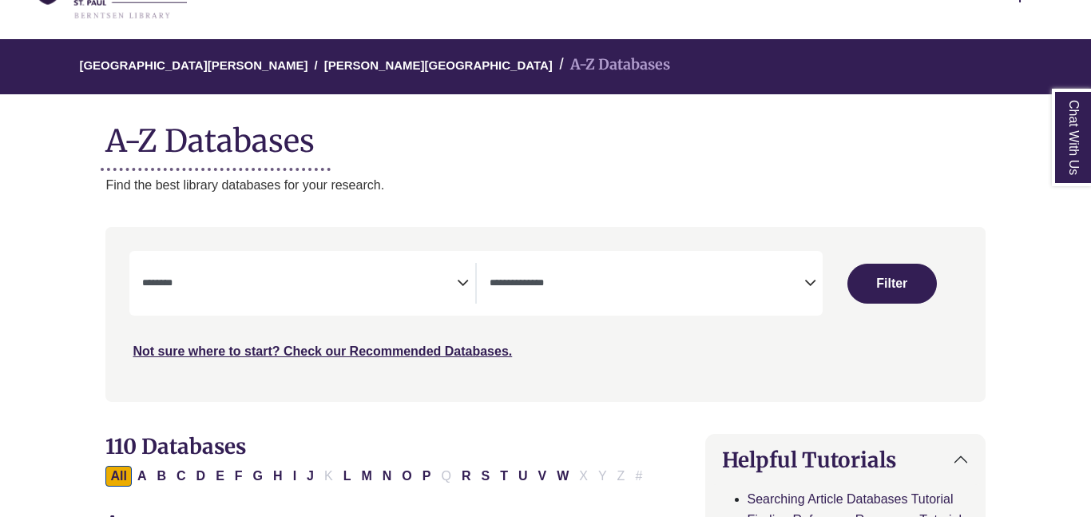
scroll to position [105, 0]
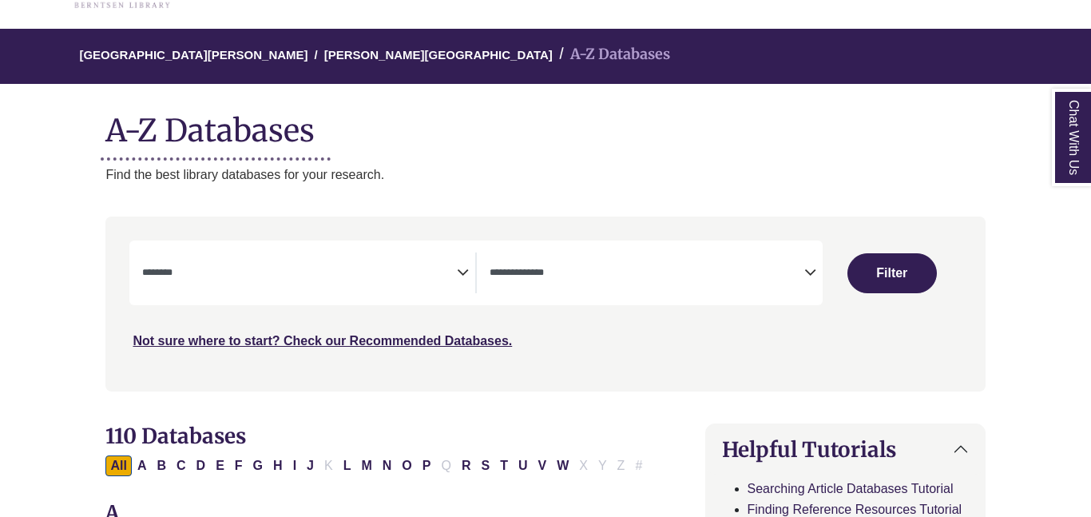
click at [558, 275] on textarea "Search" at bounding box center [646, 273] width 315 height 13
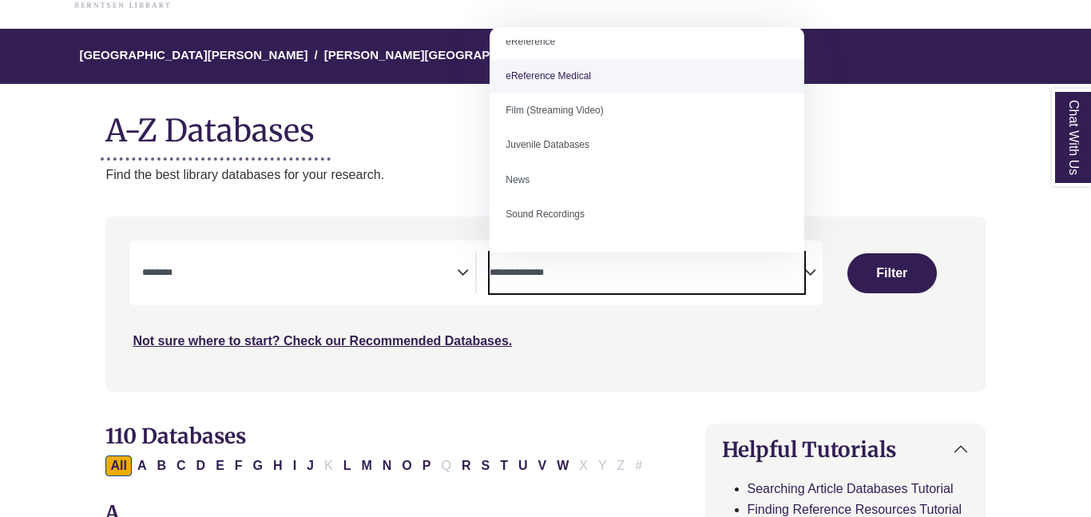
scroll to position [111, 0]
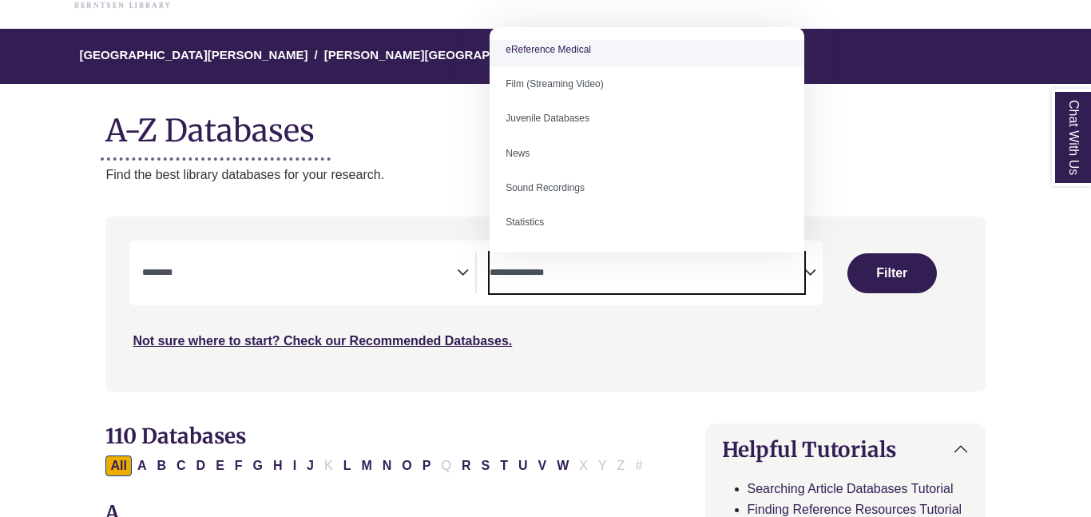
click at [337, 402] on div "**********" at bounding box center [545, 315] width 898 height 198
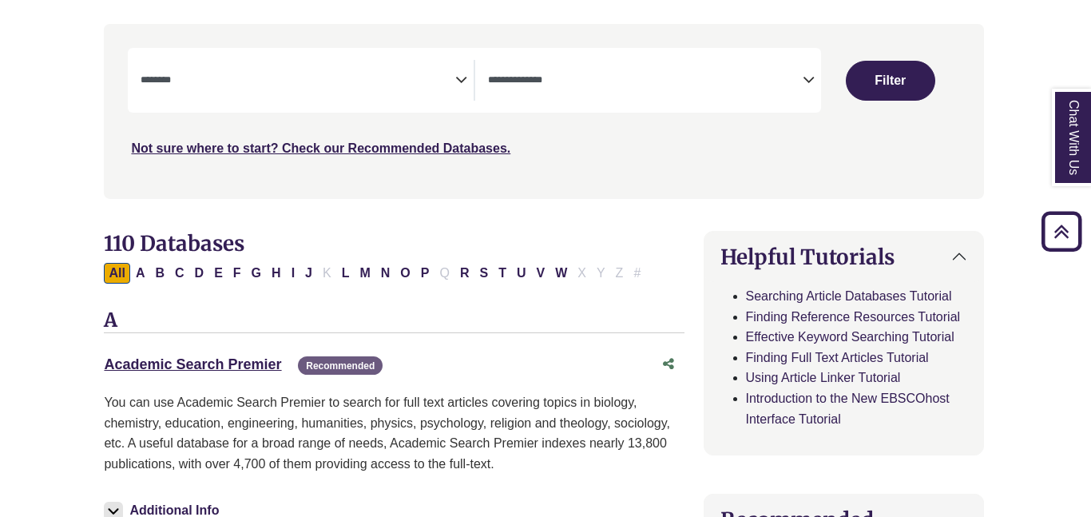
scroll to position [309, 2]
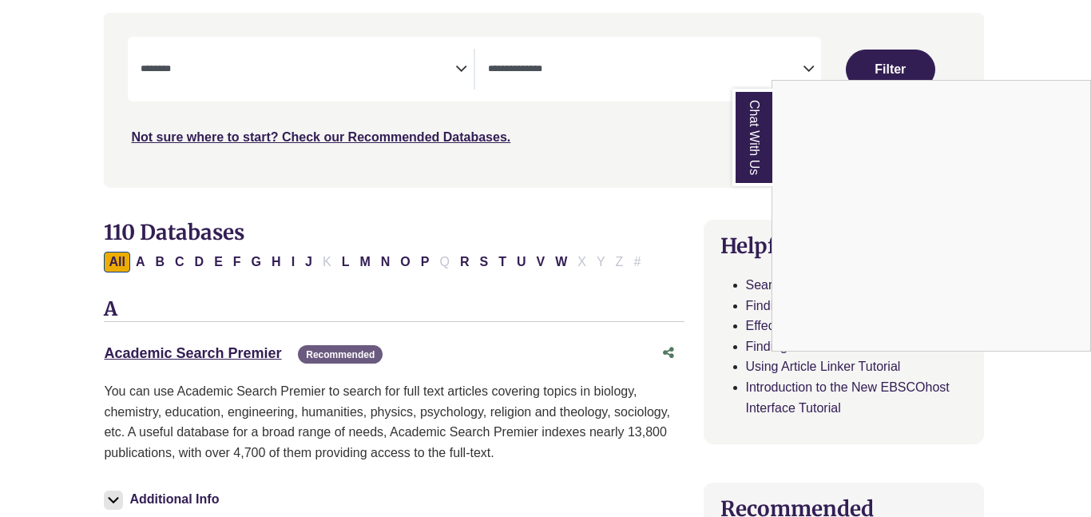
click at [220, 351] on div "Chat With Us" at bounding box center [545, 258] width 1091 height 517
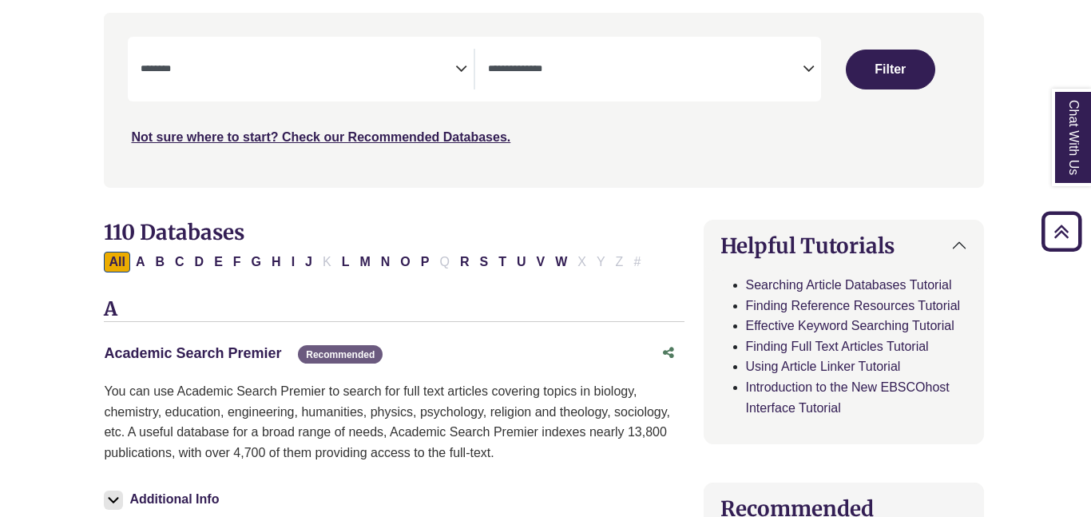
click at [220, 351] on link "Academic Search Premier This link opens in a new window" at bounding box center [192, 353] width 177 height 16
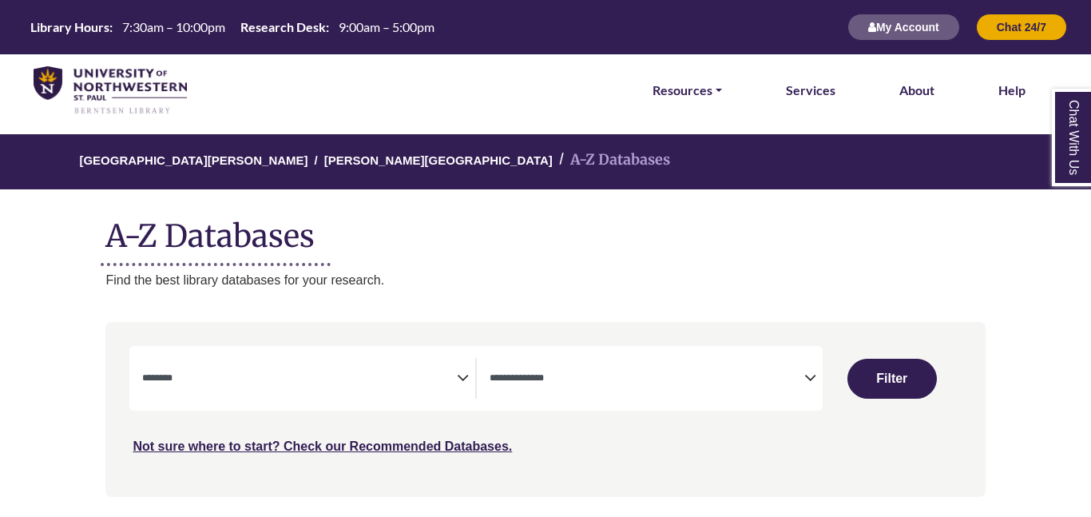
select select "Database Subject Filter"
select select "Database Types Filter"
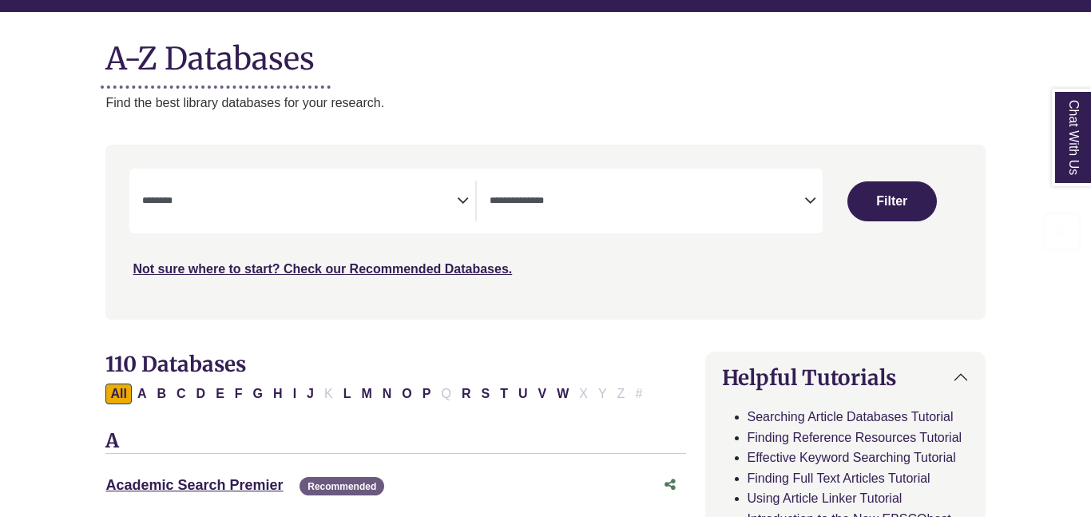
scroll to position [177, 0]
click at [405, 196] on textarea "Search" at bounding box center [299, 202] width 315 height 13
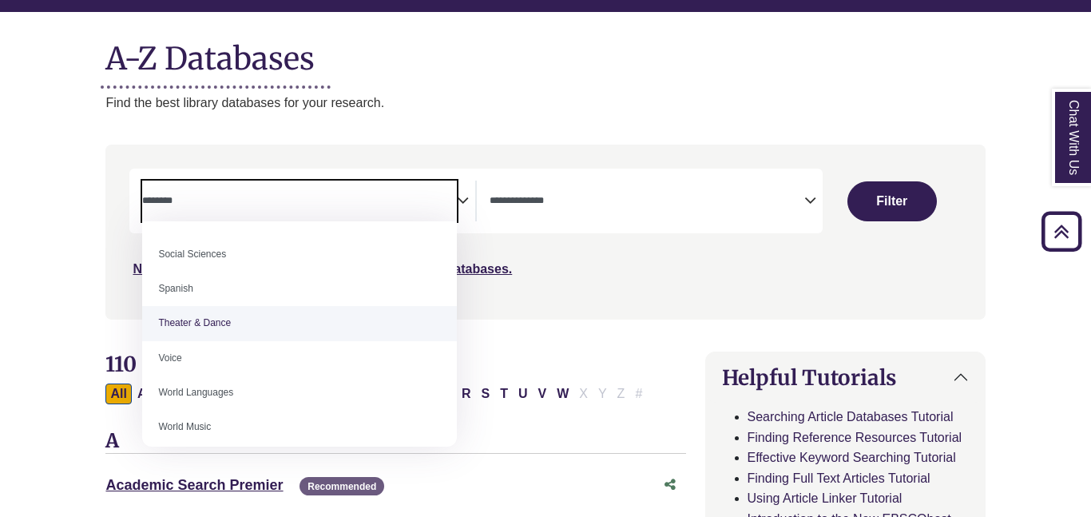
scroll to position [1421, 0]
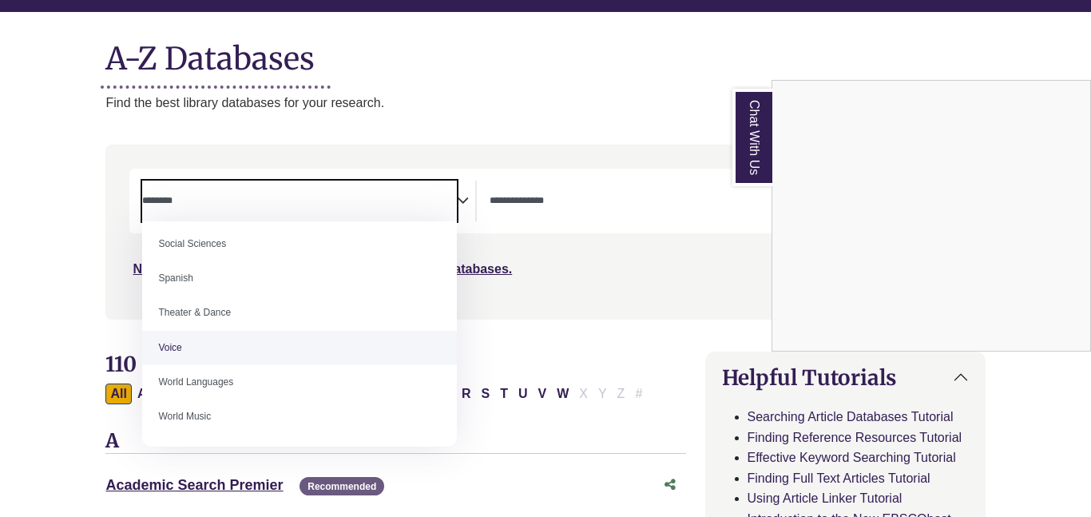
click at [0, 285] on div "Chat With Us" at bounding box center [545, 258] width 1091 height 517
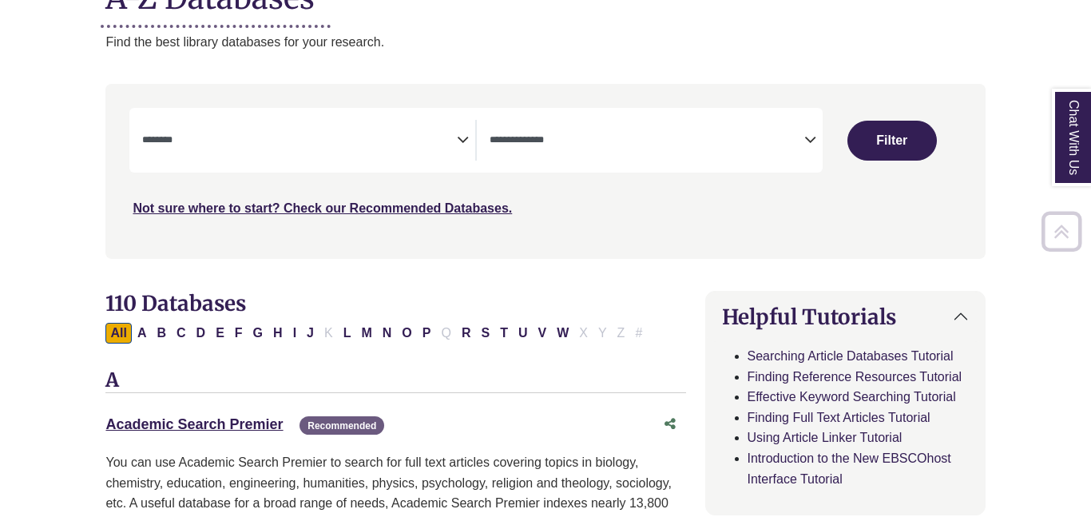
scroll to position [267, 0]
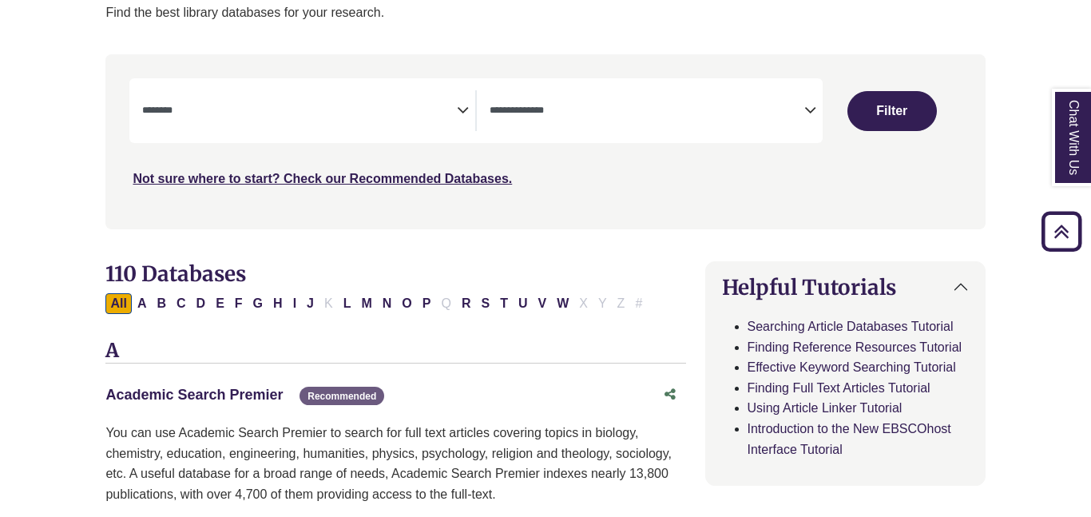
click at [206, 393] on link "Academic Search Premier This link opens in a new window" at bounding box center [193, 394] width 177 height 16
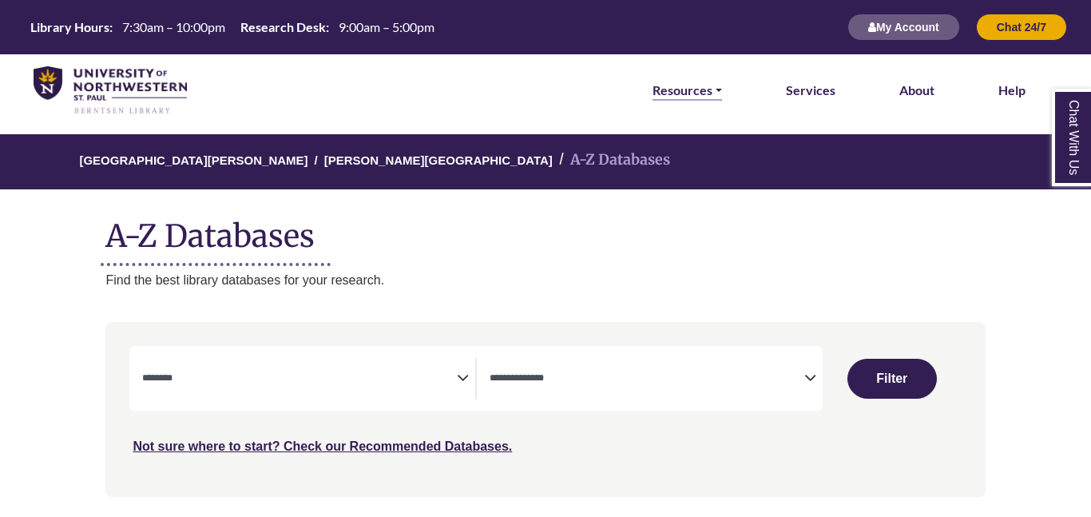
click at [668, 80] on link "Resources" at bounding box center [686, 90] width 69 height 21
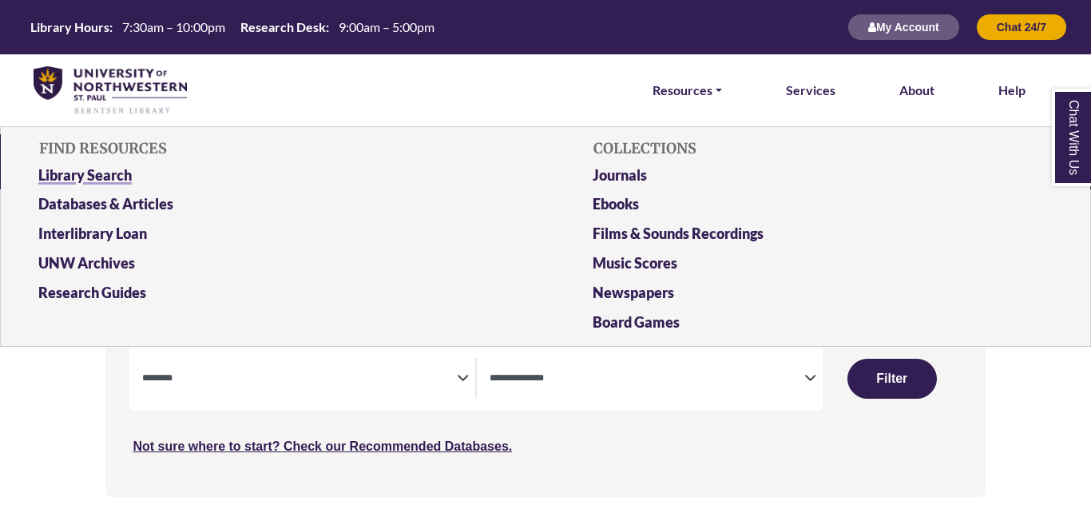
click at [125, 187] on link "Library Search" at bounding box center [268, 179] width 484 height 30
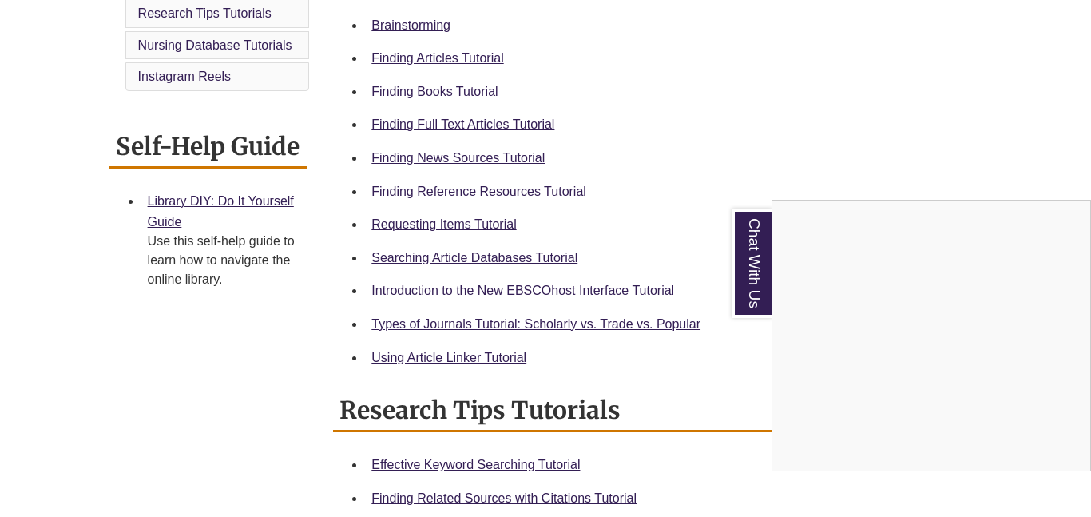
scroll to position [529, 0]
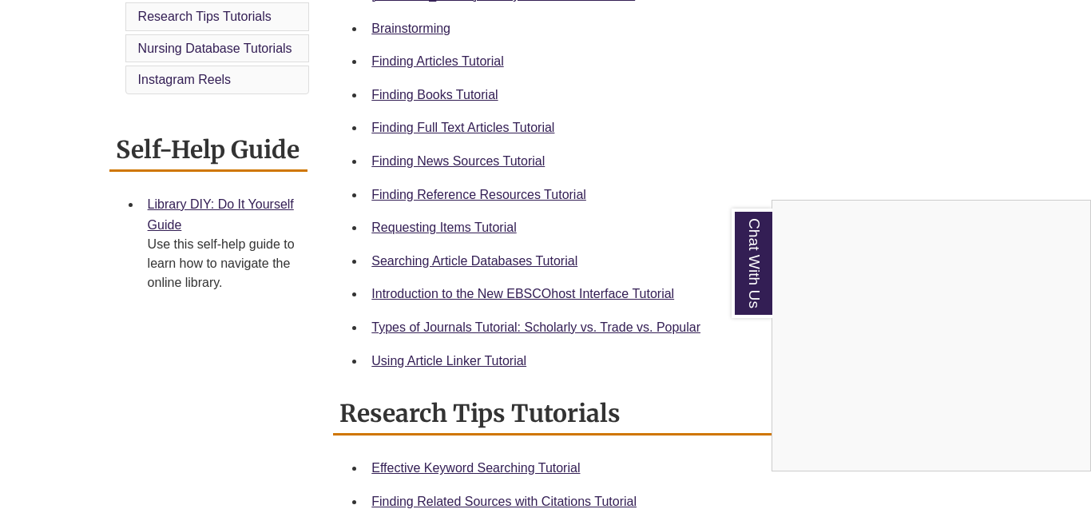
click at [456, 133] on div "Chat With Us" at bounding box center [545, 258] width 1091 height 517
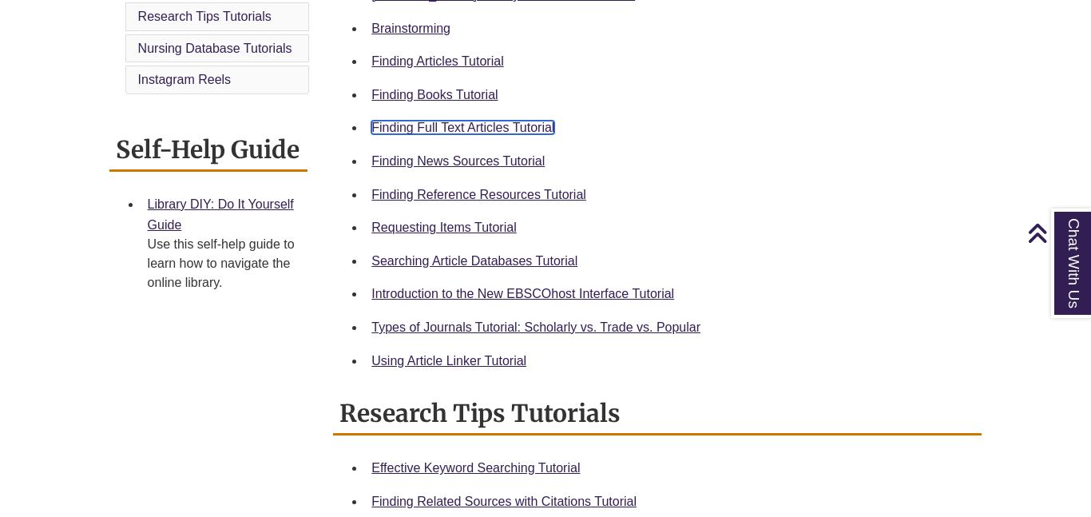
click at [456, 133] on link "Finding Full Text Articles Tutorial" at bounding box center [462, 128] width 183 height 14
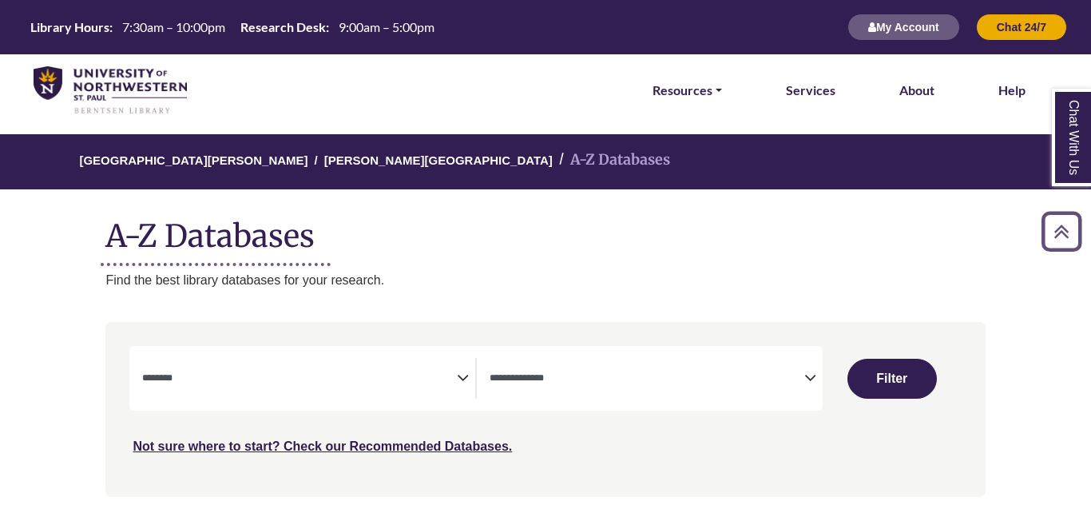
select select "Database Subject Filter"
select select "Database Types Filter"
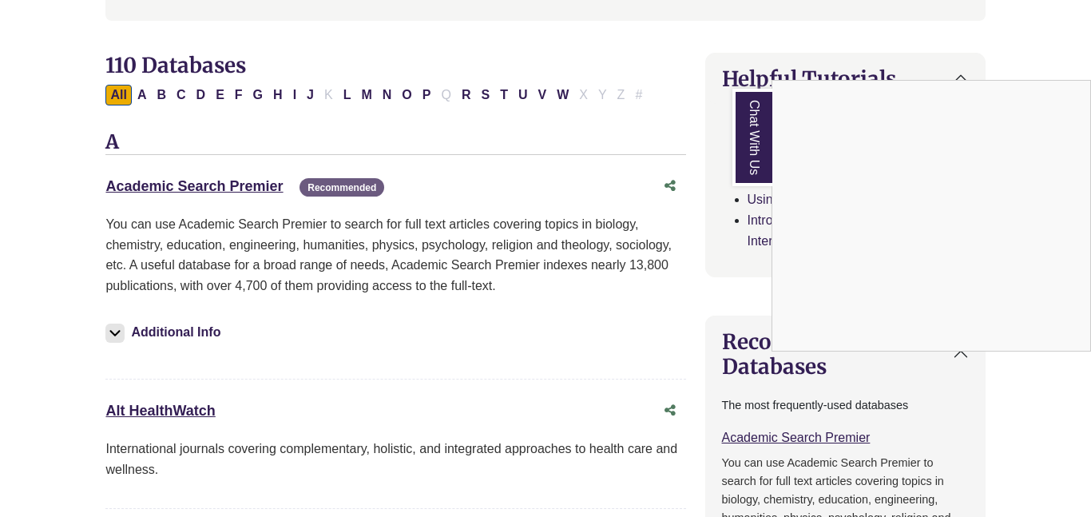
scroll to position [475, 0]
click at [164, 180] on div "Chat With Us" at bounding box center [545, 258] width 1091 height 517
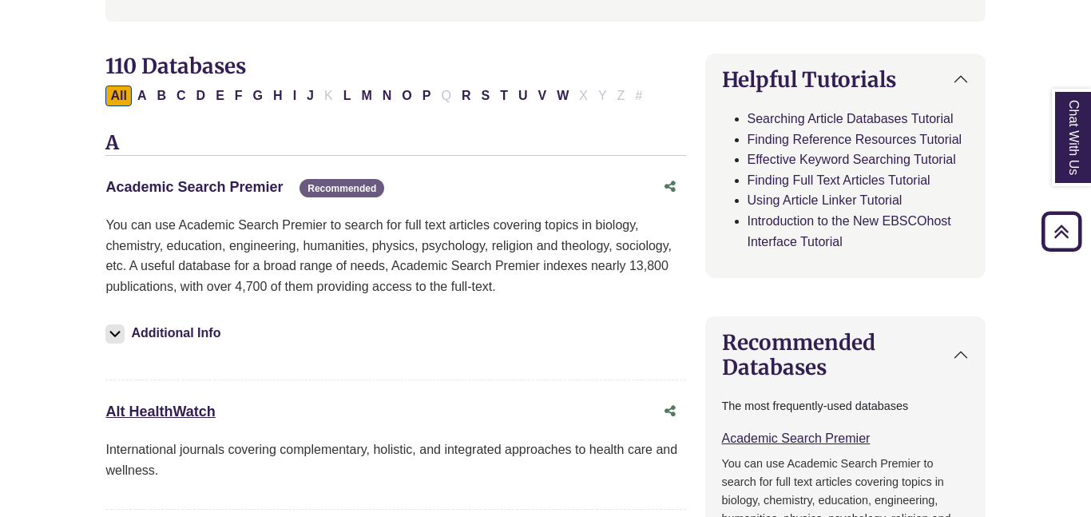
click at [194, 185] on link "Academic Search Premier This link opens in a new window" at bounding box center [193, 187] width 177 height 16
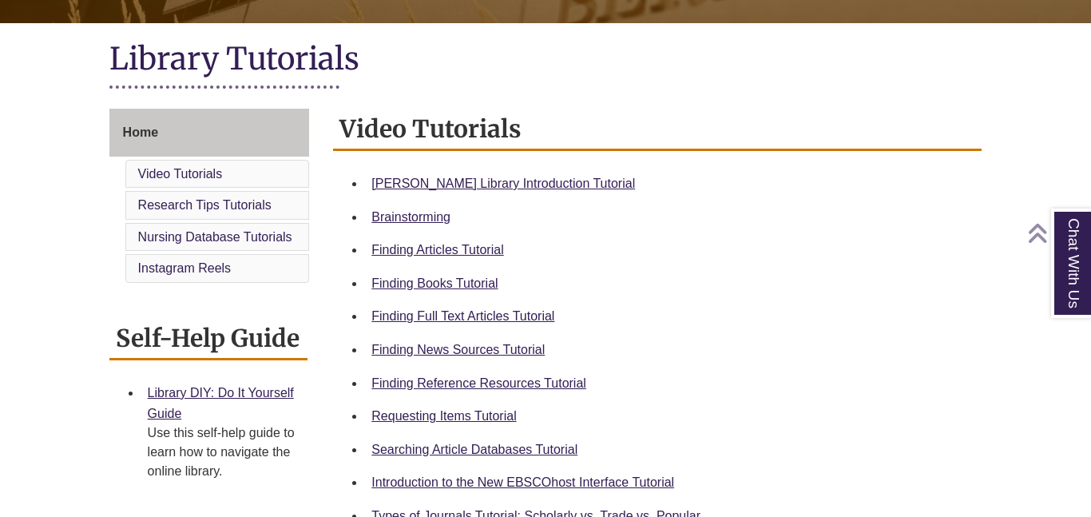
scroll to position [345, 0]
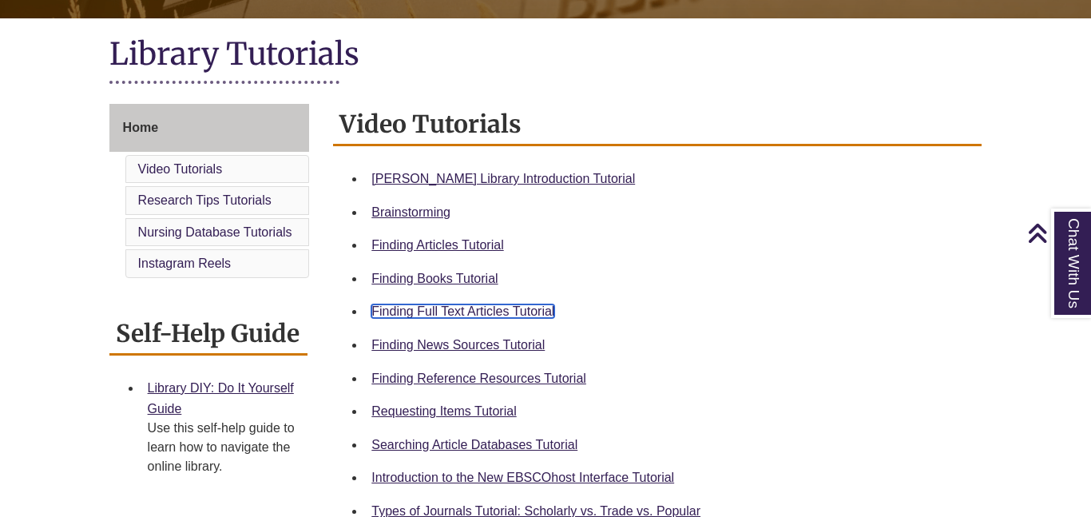
click at [513, 309] on link "Finding Full Text Articles Tutorial" at bounding box center [462, 311] width 183 height 14
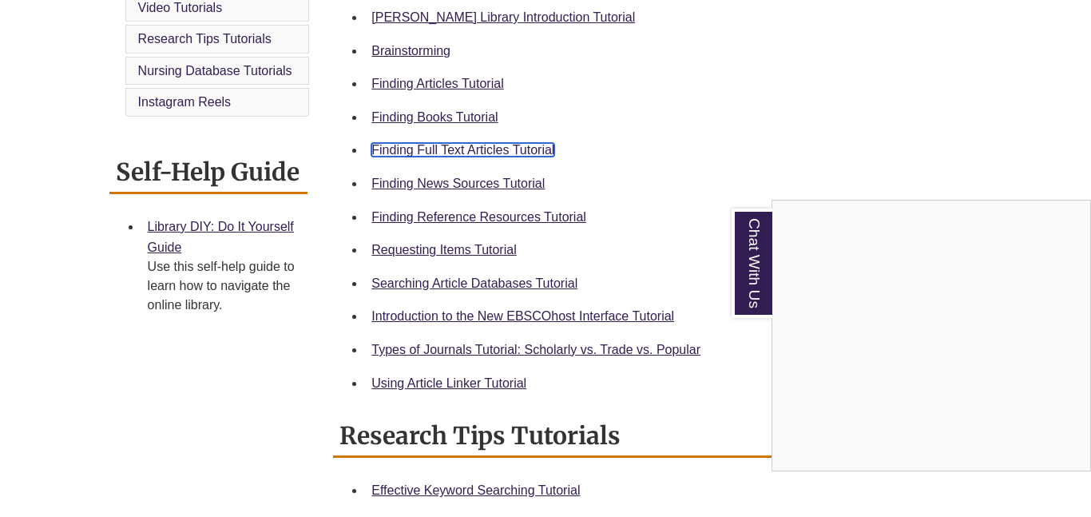
scroll to position [508, 0]
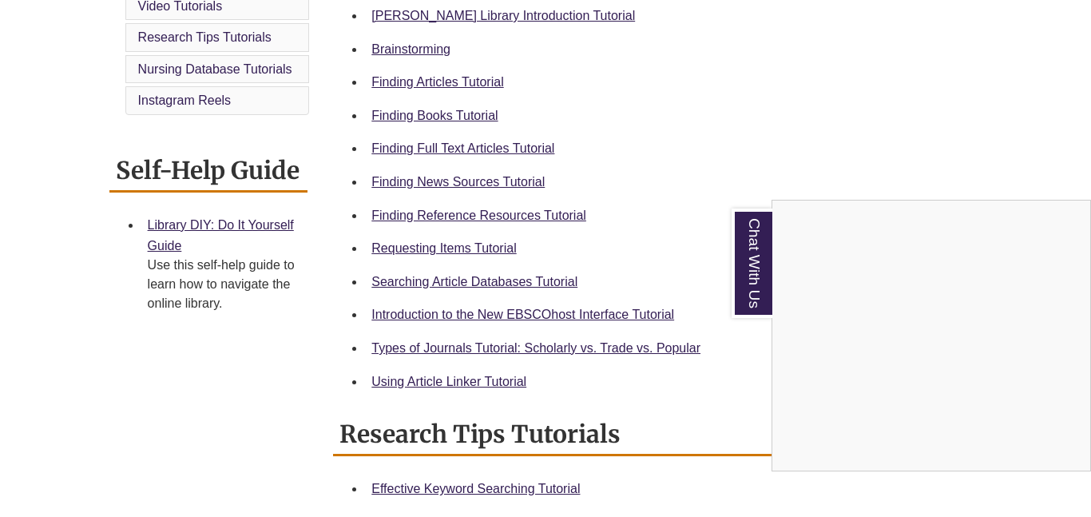
click at [446, 390] on div "Chat With Us" at bounding box center [545, 258] width 1091 height 517
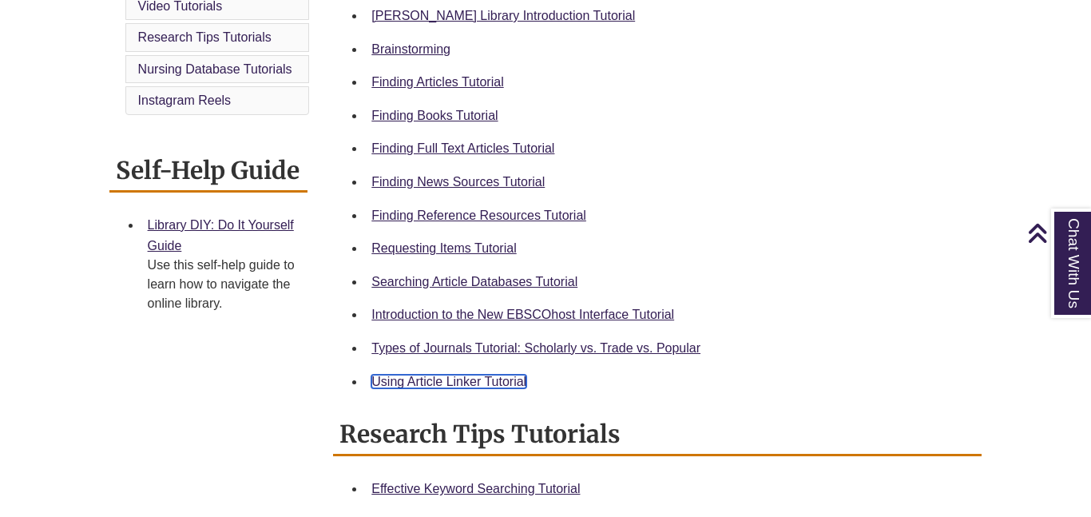
click at [447, 387] on link "Using Article Linker Tutorial" at bounding box center [448, 381] width 155 height 14
